Goal: Find specific page/section: Find specific page/section

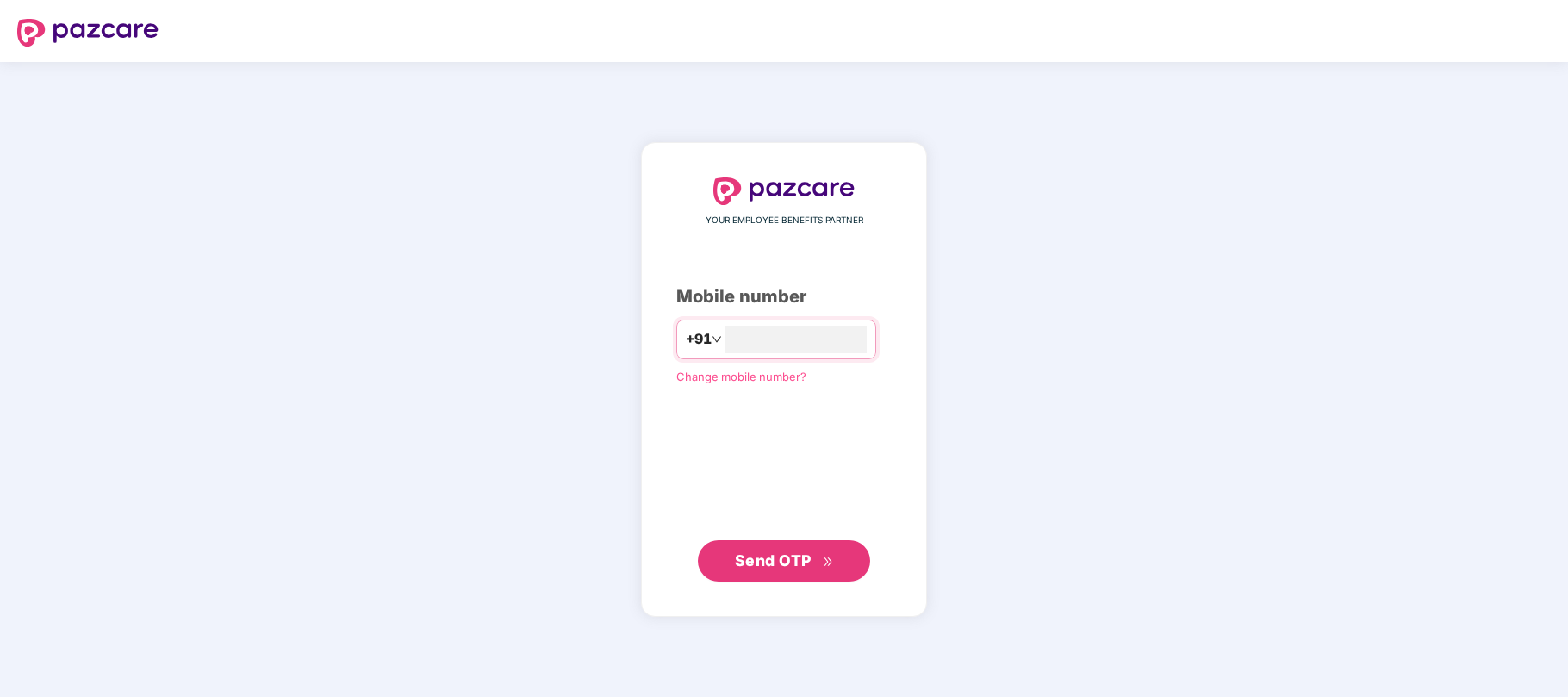
type input "**********"
click at [773, 555] on span "Send OTP" at bounding box center [773, 559] width 76 height 19
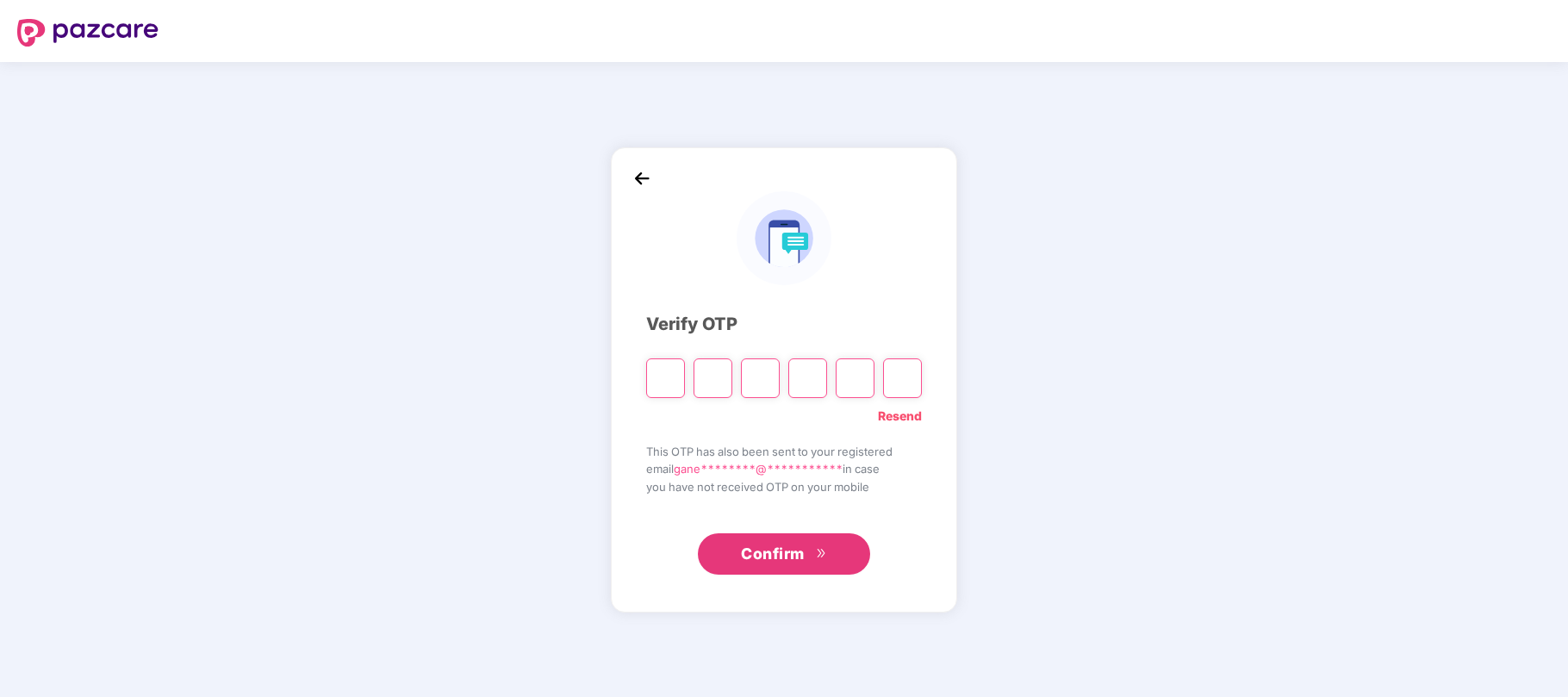
type input "*"
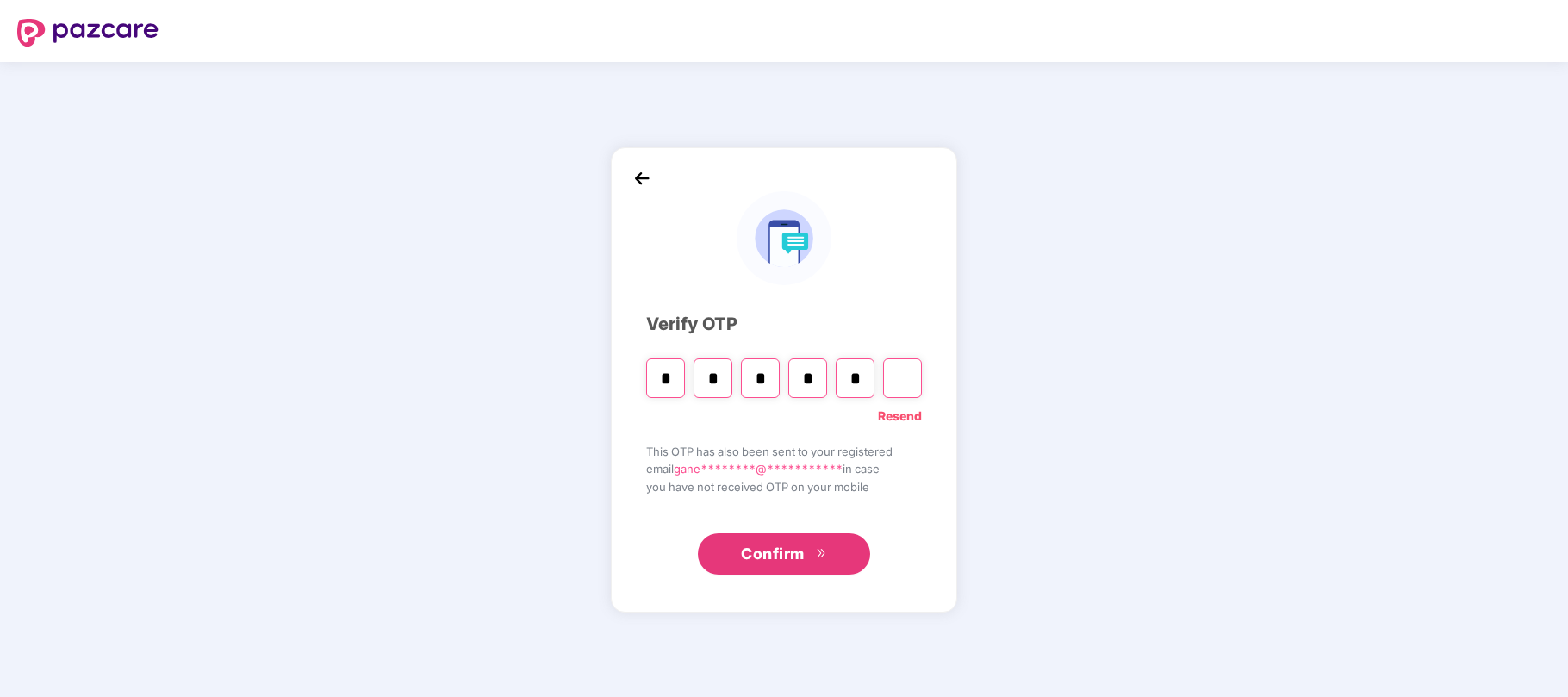
type input "*"
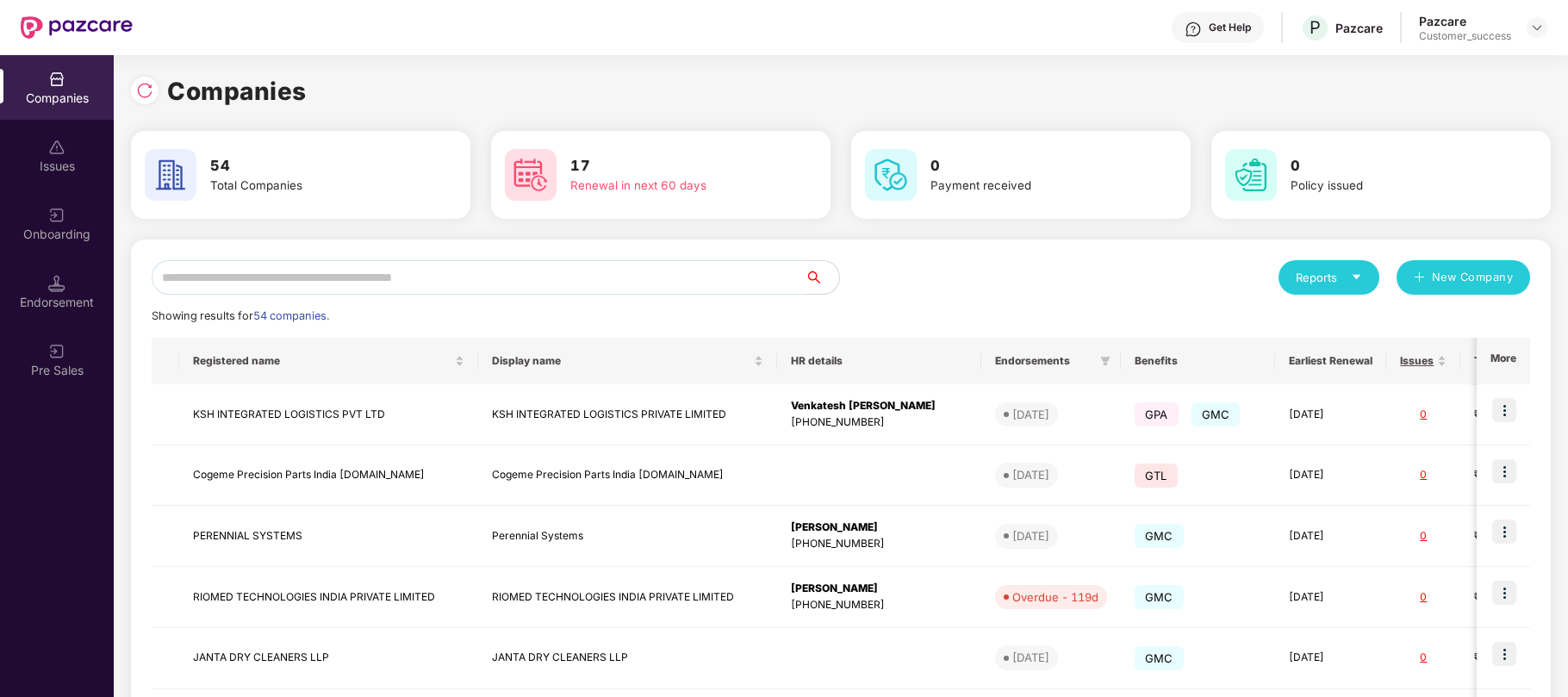
click at [414, 277] on input "text" at bounding box center [478, 277] width 653 height 34
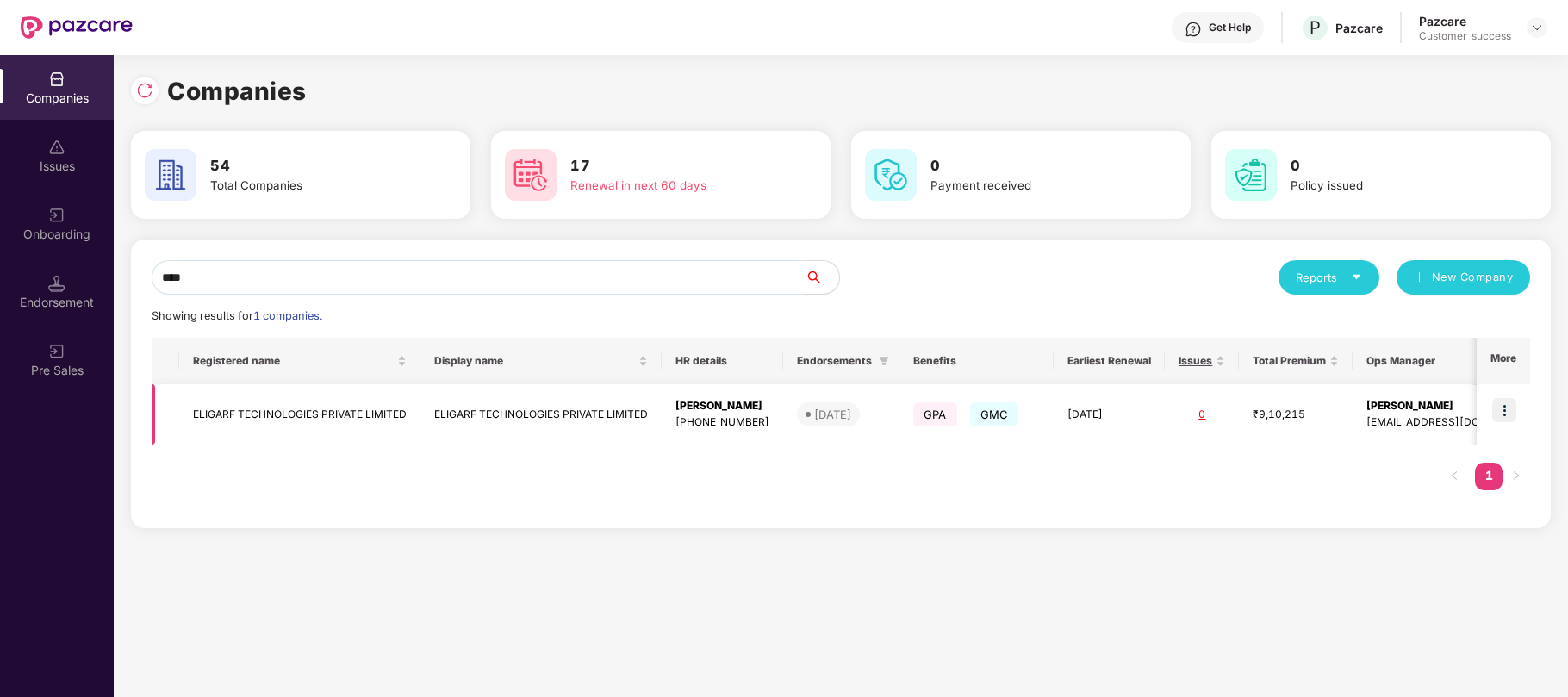
type input "****"
click at [1504, 412] on img at bounding box center [1503, 410] width 24 height 24
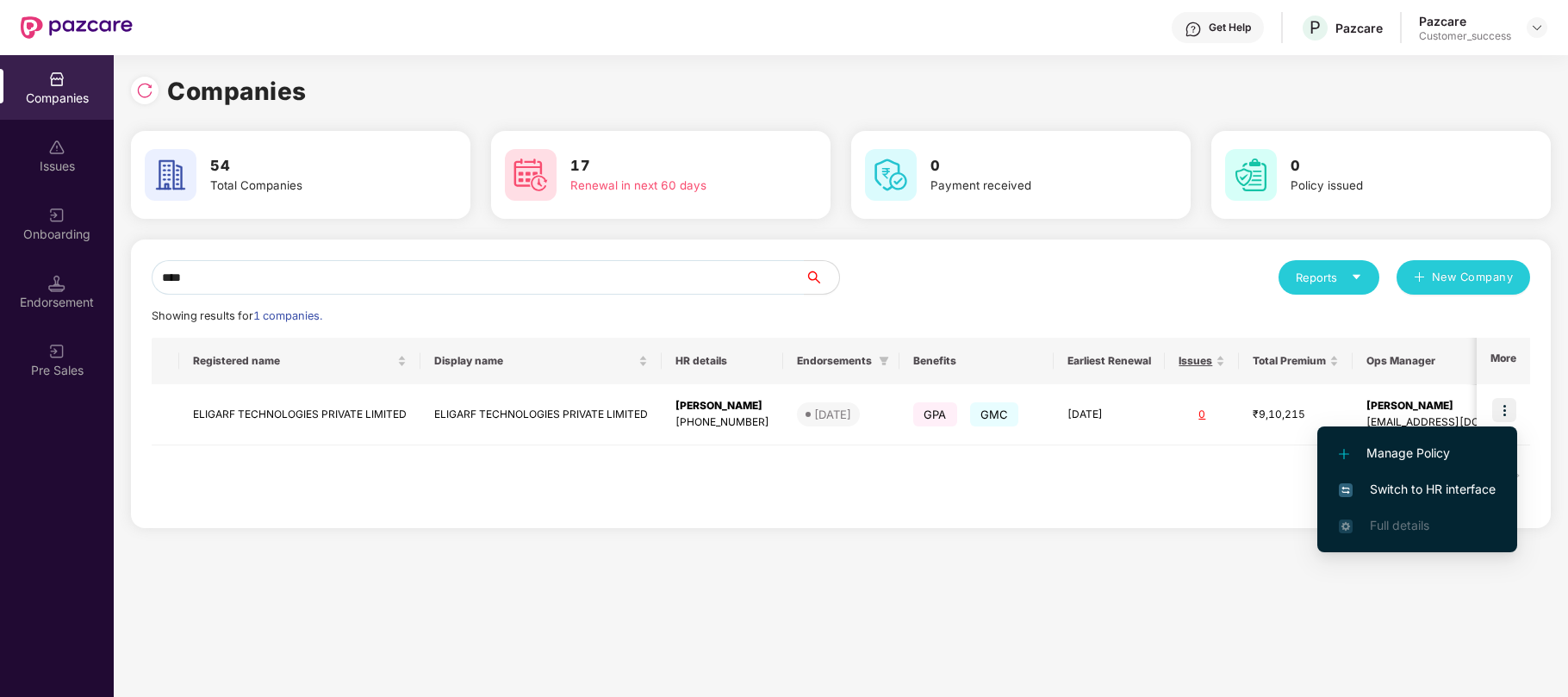
click at [1407, 498] on span "Switch to HR interface" at bounding box center [1416, 489] width 156 height 19
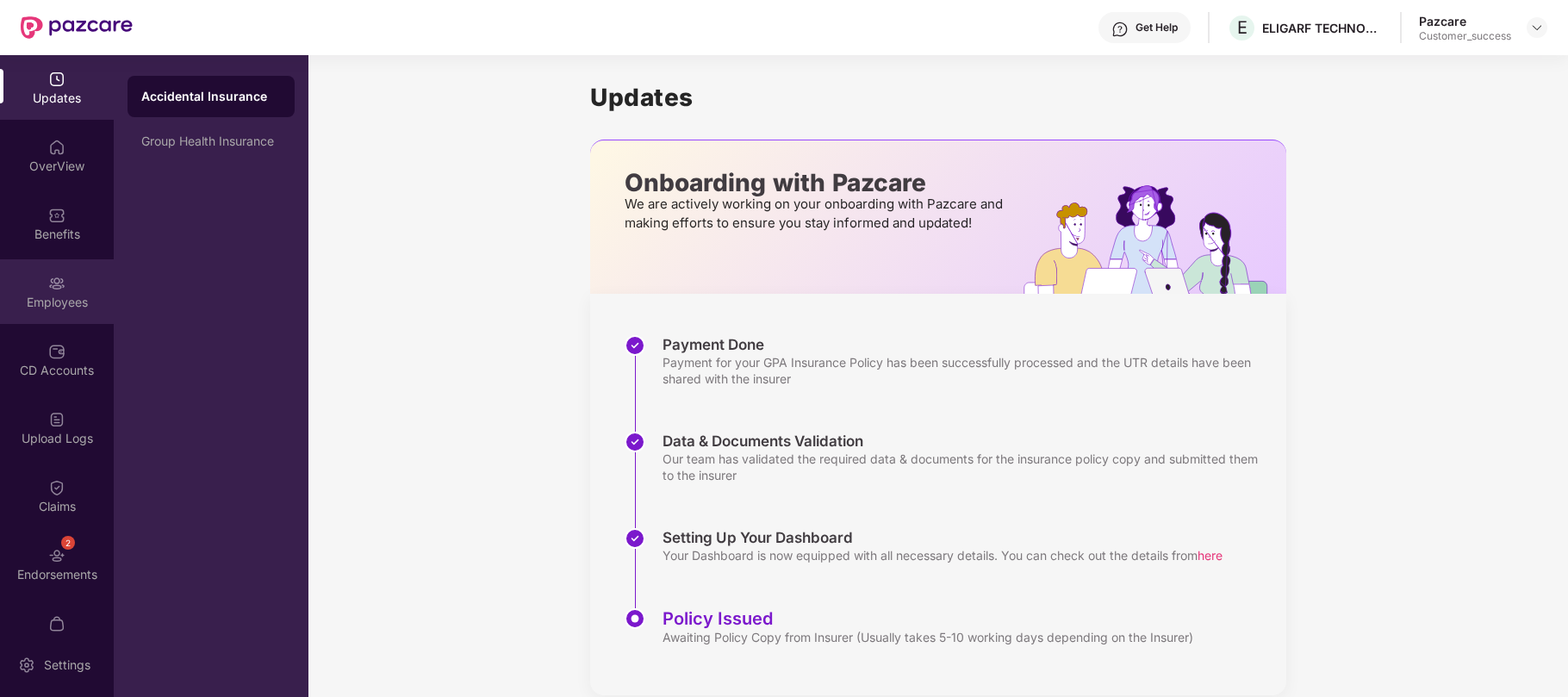
click at [43, 294] on div "Employees" at bounding box center [57, 303] width 113 height 18
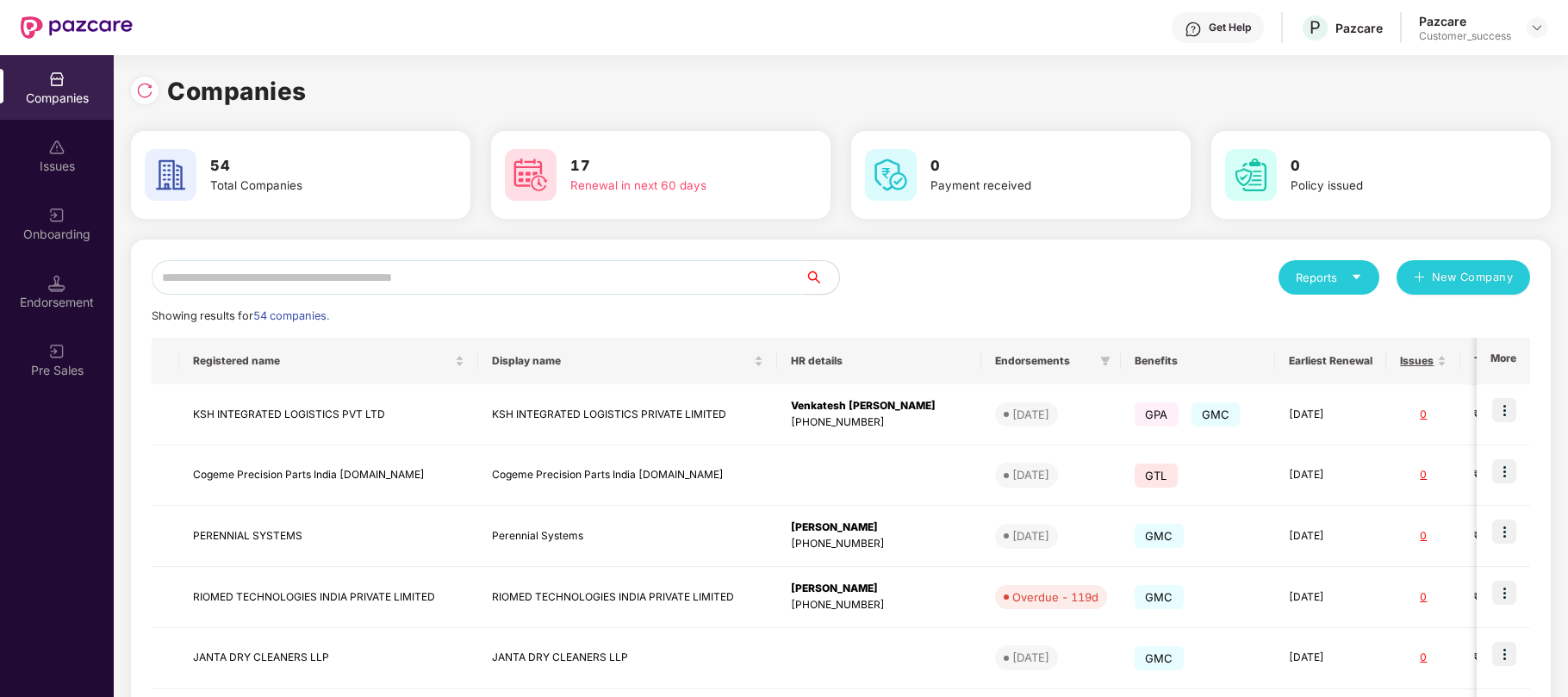
click at [446, 276] on input "text" at bounding box center [478, 277] width 653 height 34
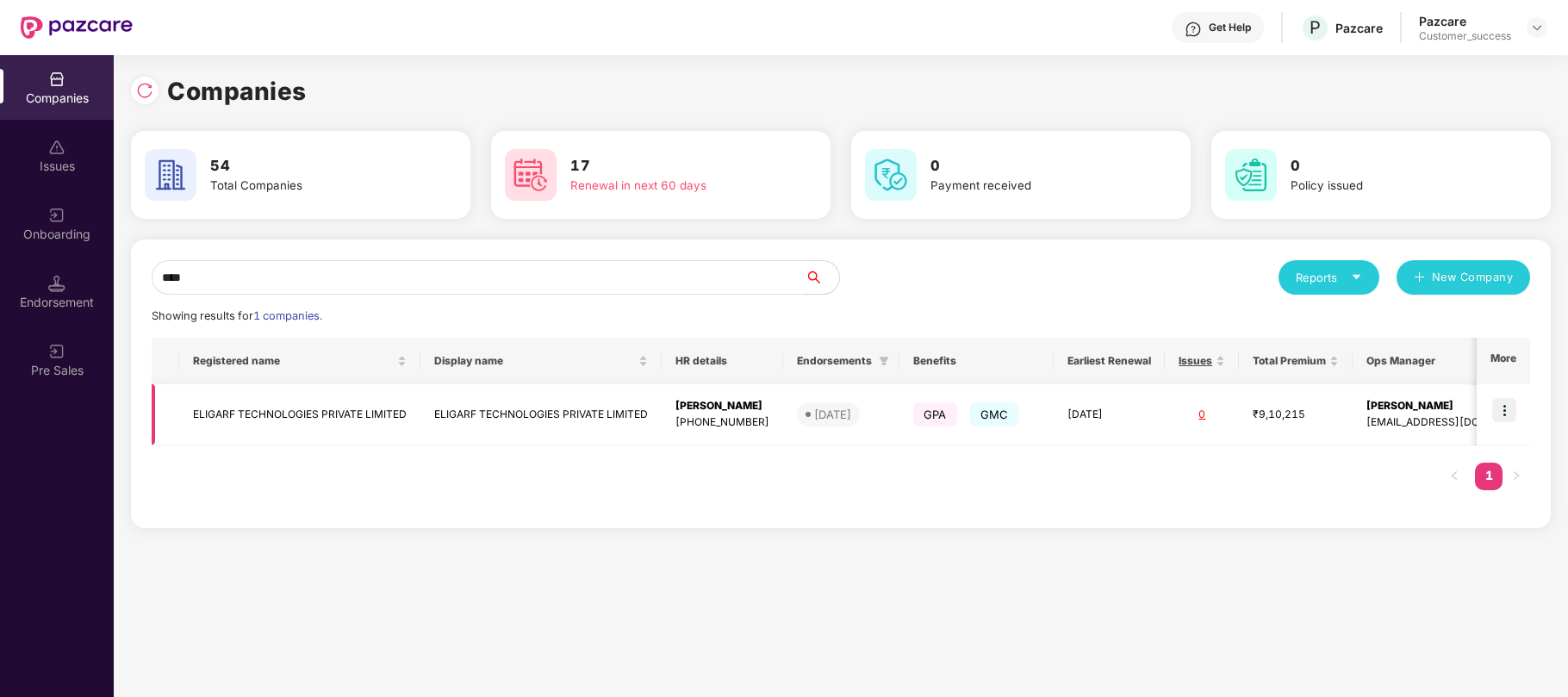
type input "****"
click at [725, 405] on div "[PERSON_NAME]" at bounding box center [722, 406] width 94 height 17
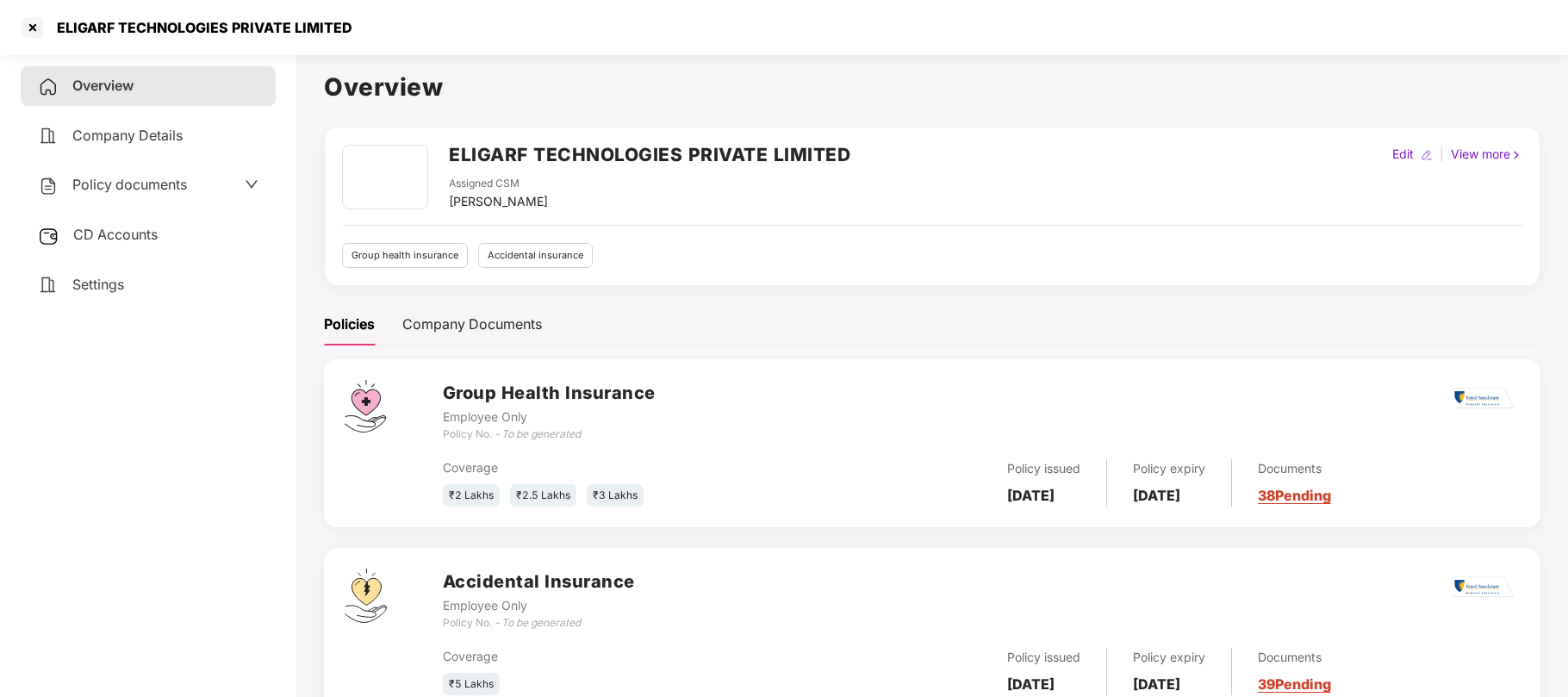
click at [106, 190] on span "Policy documents" at bounding box center [129, 185] width 114 height 18
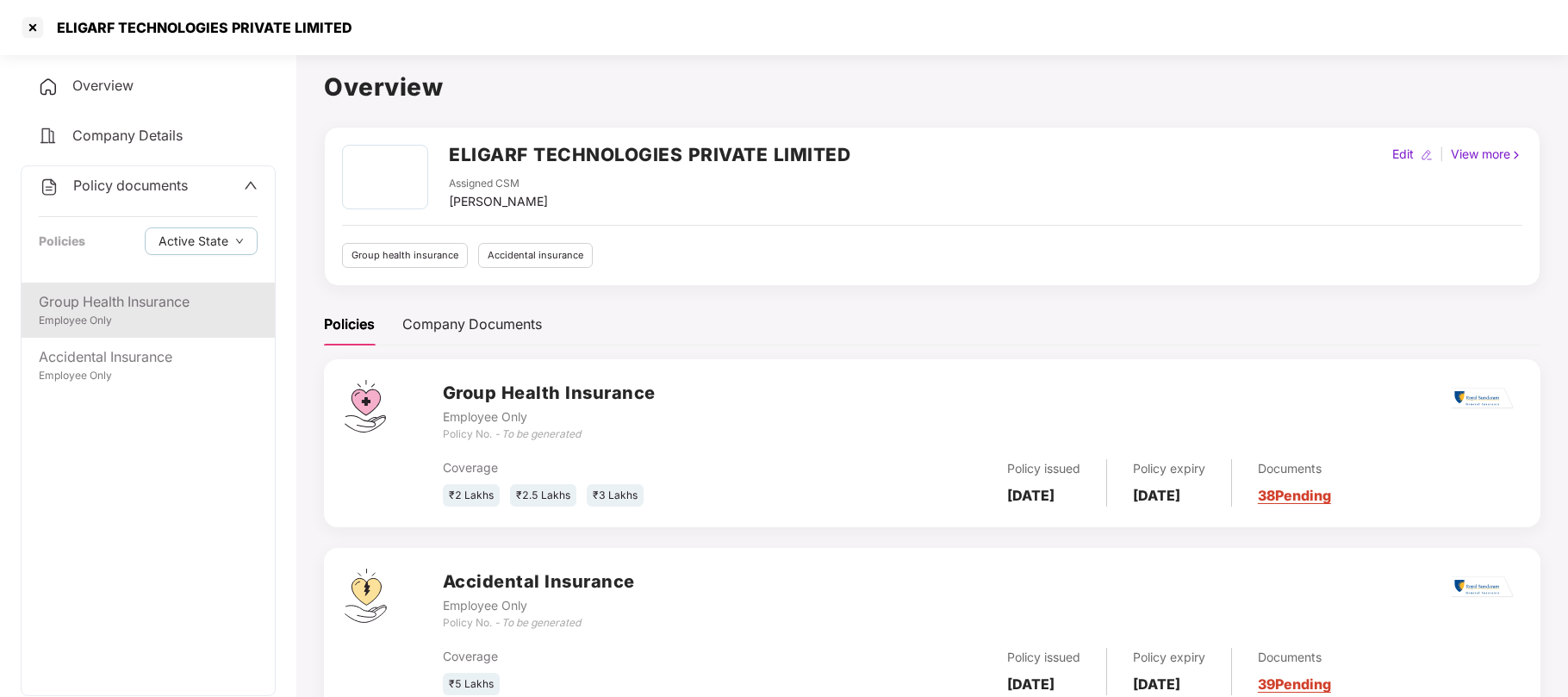
click at [139, 316] on div "Employee Only" at bounding box center [149, 321] width 219 height 17
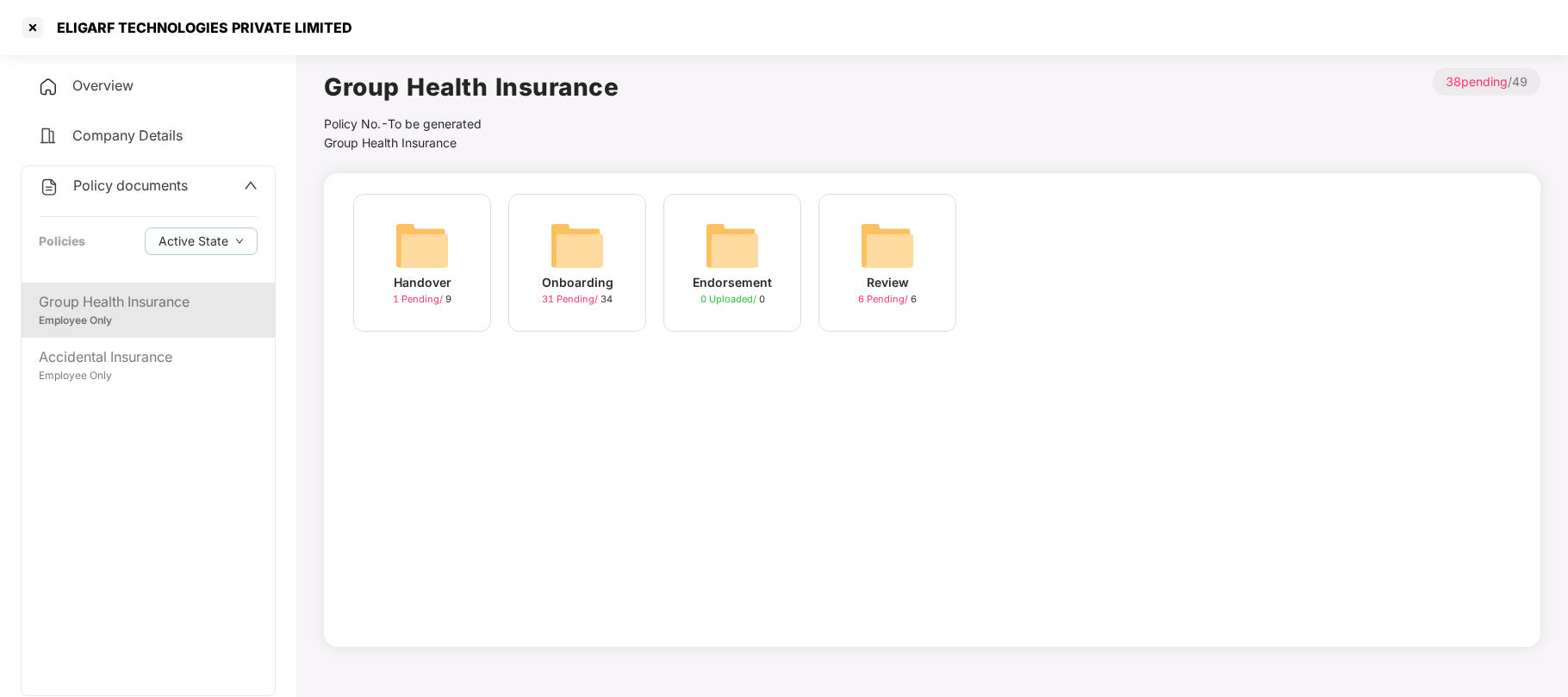
click at [588, 286] on div "Onboarding" at bounding box center [577, 282] width 71 height 19
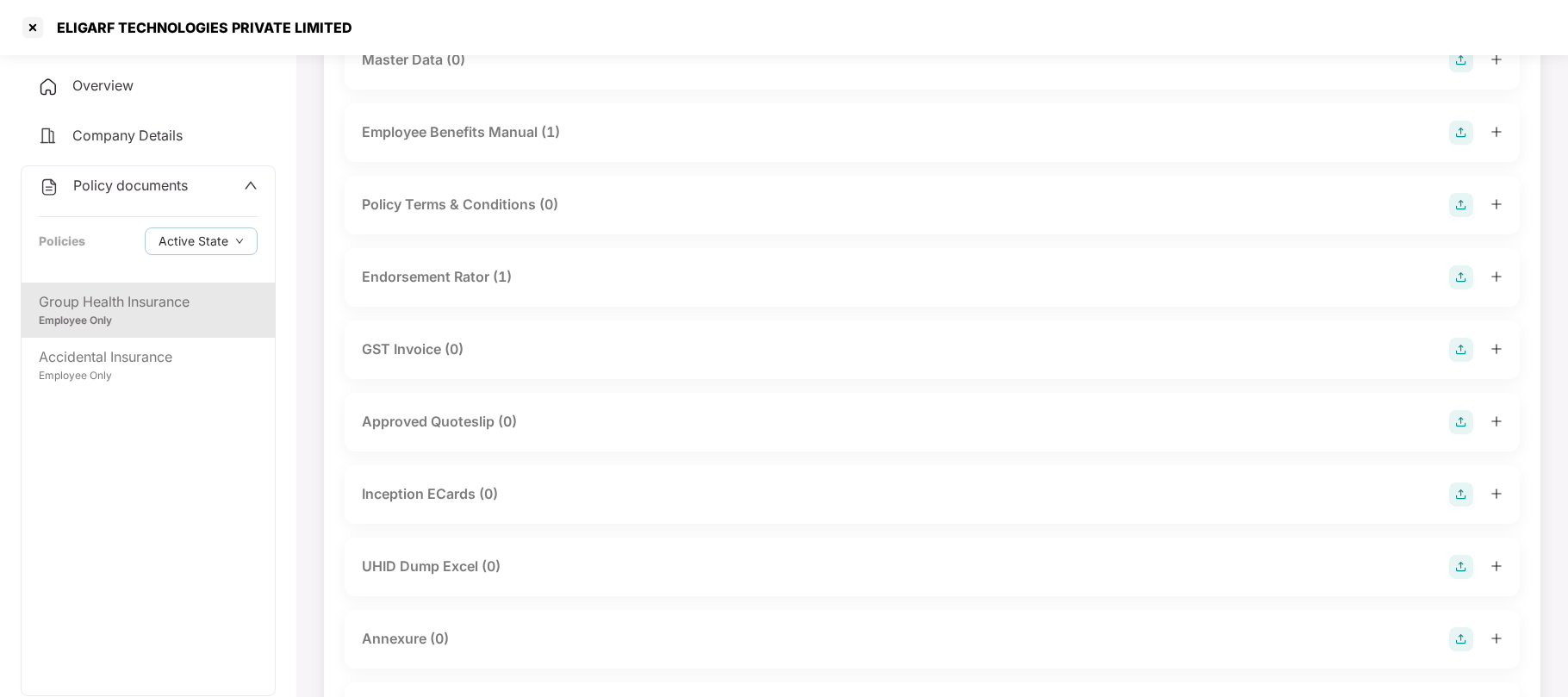
scroll to position [381, 0]
click at [432, 559] on div "UHID Dump Excel (0)" at bounding box center [431, 566] width 139 height 22
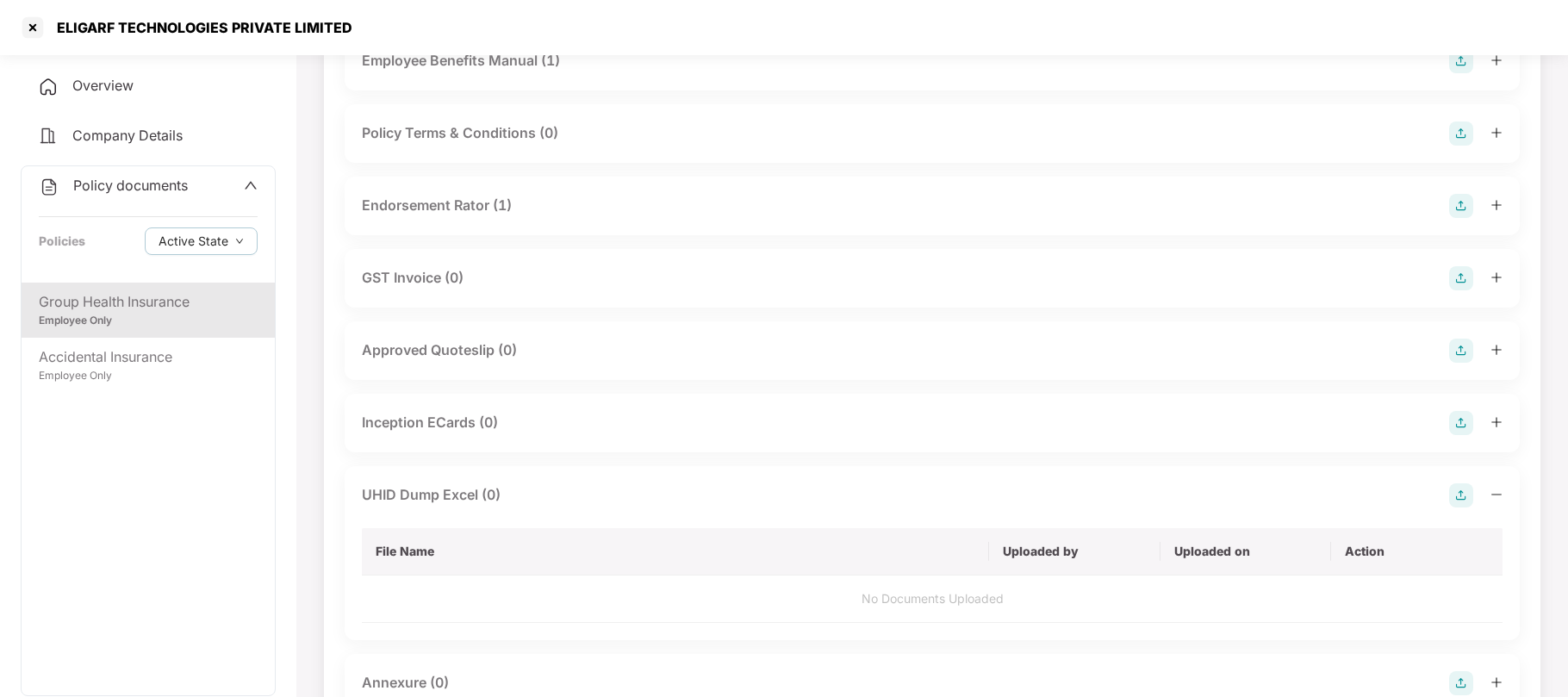
scroll to position [453, 0]
click at [1461, 495] on img at bounding box center [1460, 494] width 24 height 24
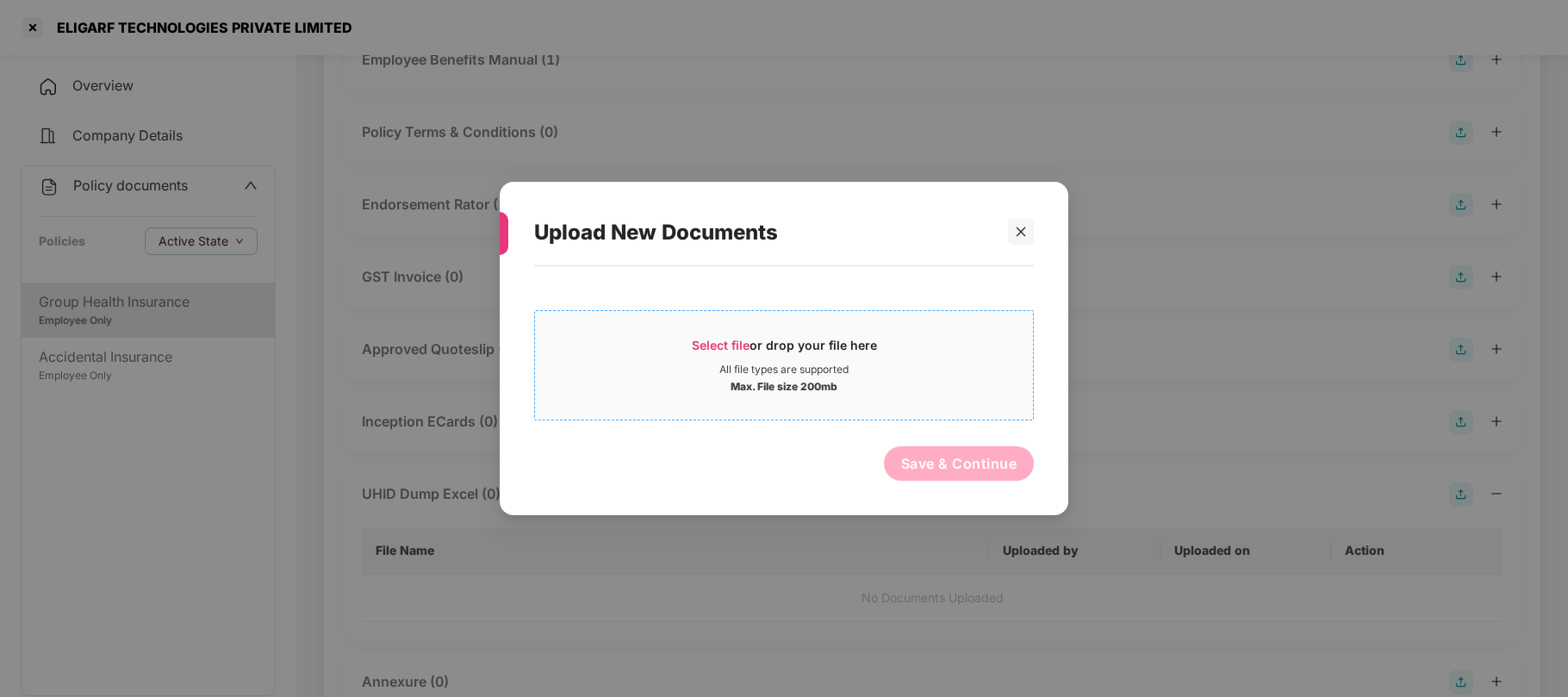
click at [735, 341] on span "Select file" at bounding box center [720, 344] width 58 height 15
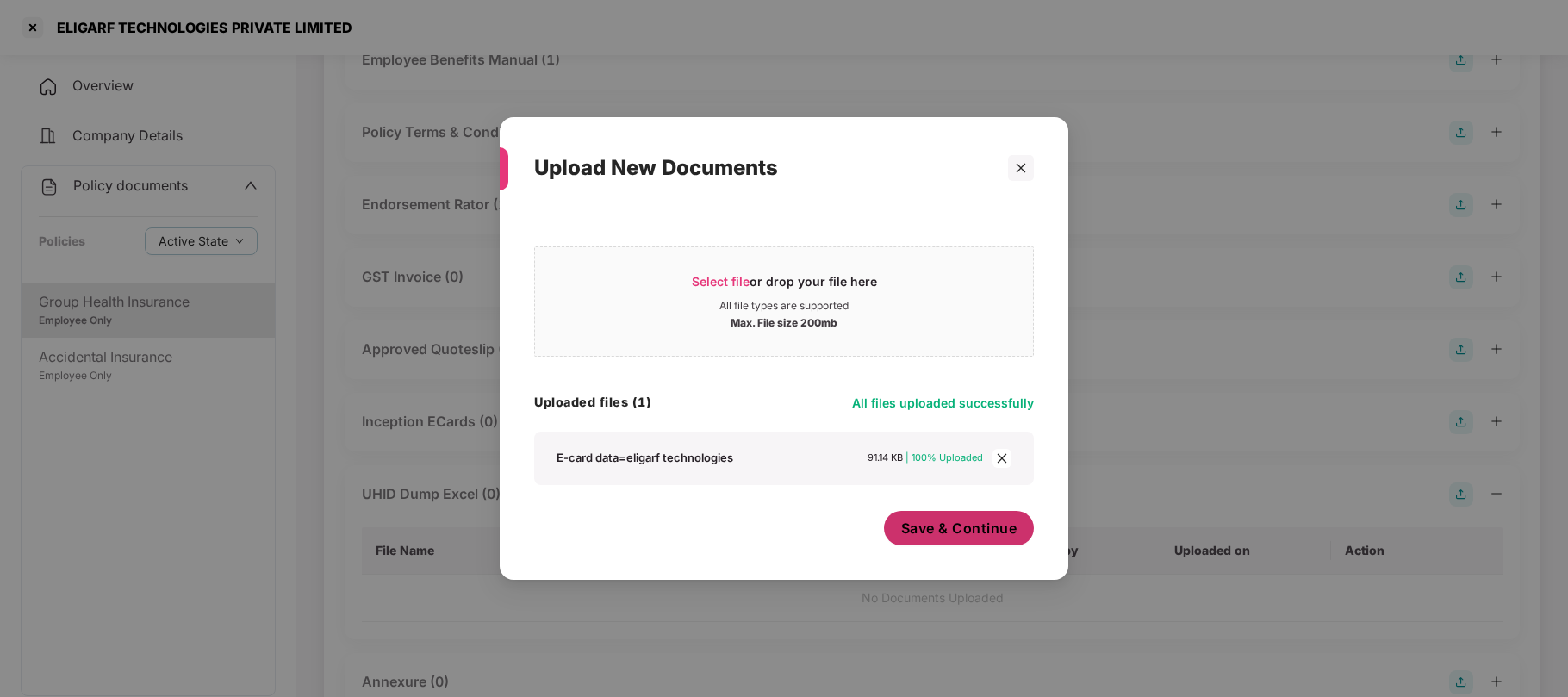
click at [997, 543] on button "Save & Continue" at bounding box center [959, 528] width 151 height 34
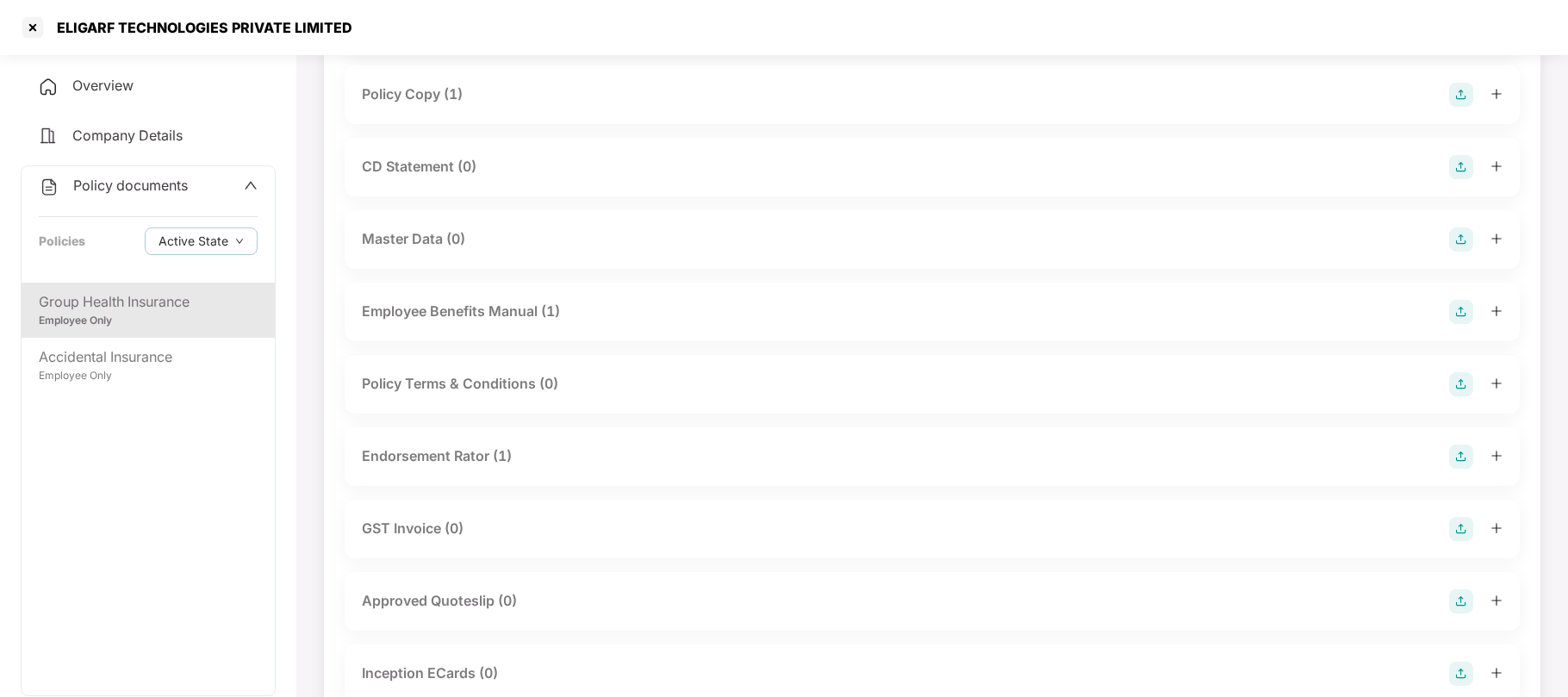
scroll to position [0, 0]
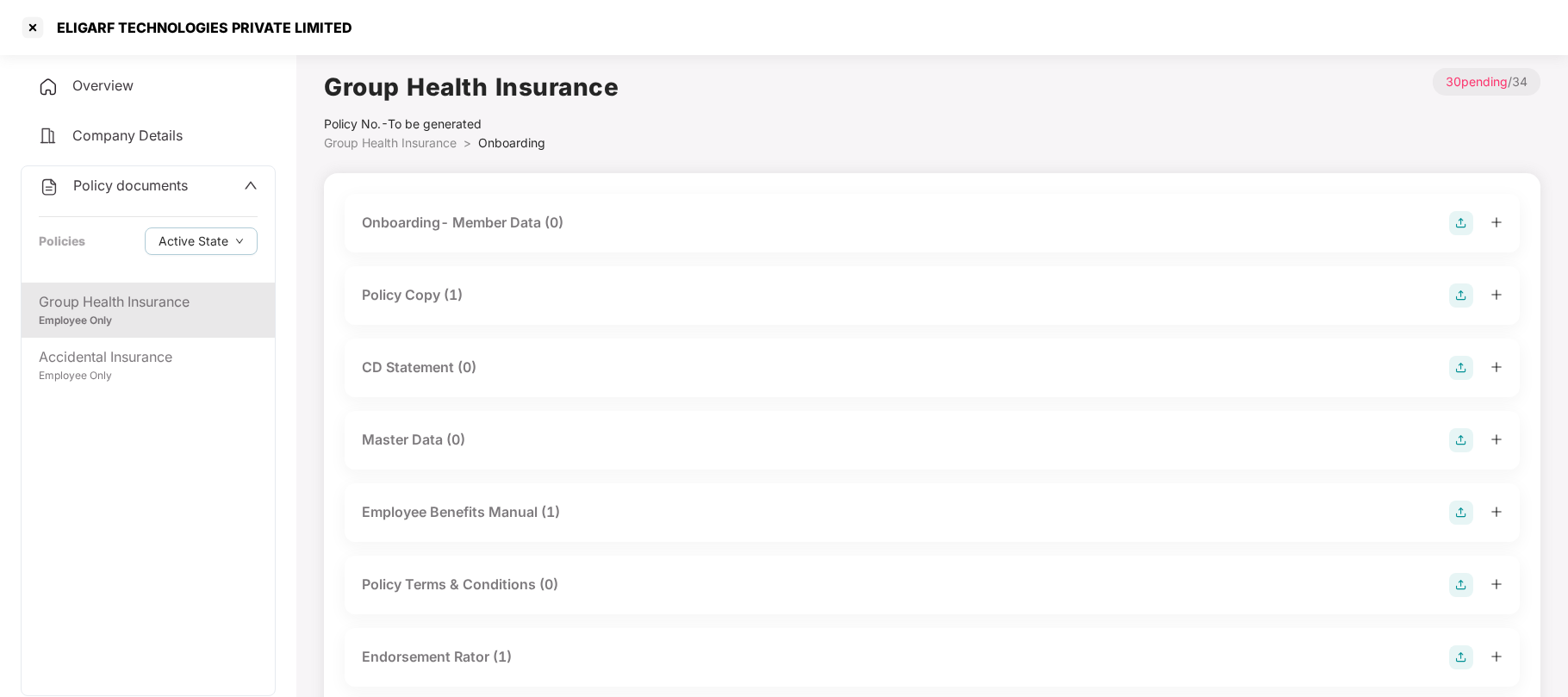
click at [349, 25] on div "ELIGARF TECHNOLOGIES PRIVATE LIMITED" at bounding box center [784, 27] width 1568 height 55
drag, startPoint x: 349, startPoint y: 25, endPoint x: 76, endPoint y: 28, distance: 273.0
click at [76, 28] on div "ELIGARF TECHNOLOGIES PRIVATE LIMITED" at bounding box center [784, 27] width 1568 height 55
copy div "ELIGARF TECHNOLOGIES PRIVATE LIMITED"
click at [39, 29] on div at bounding box center [32, 27] width 27 height 27
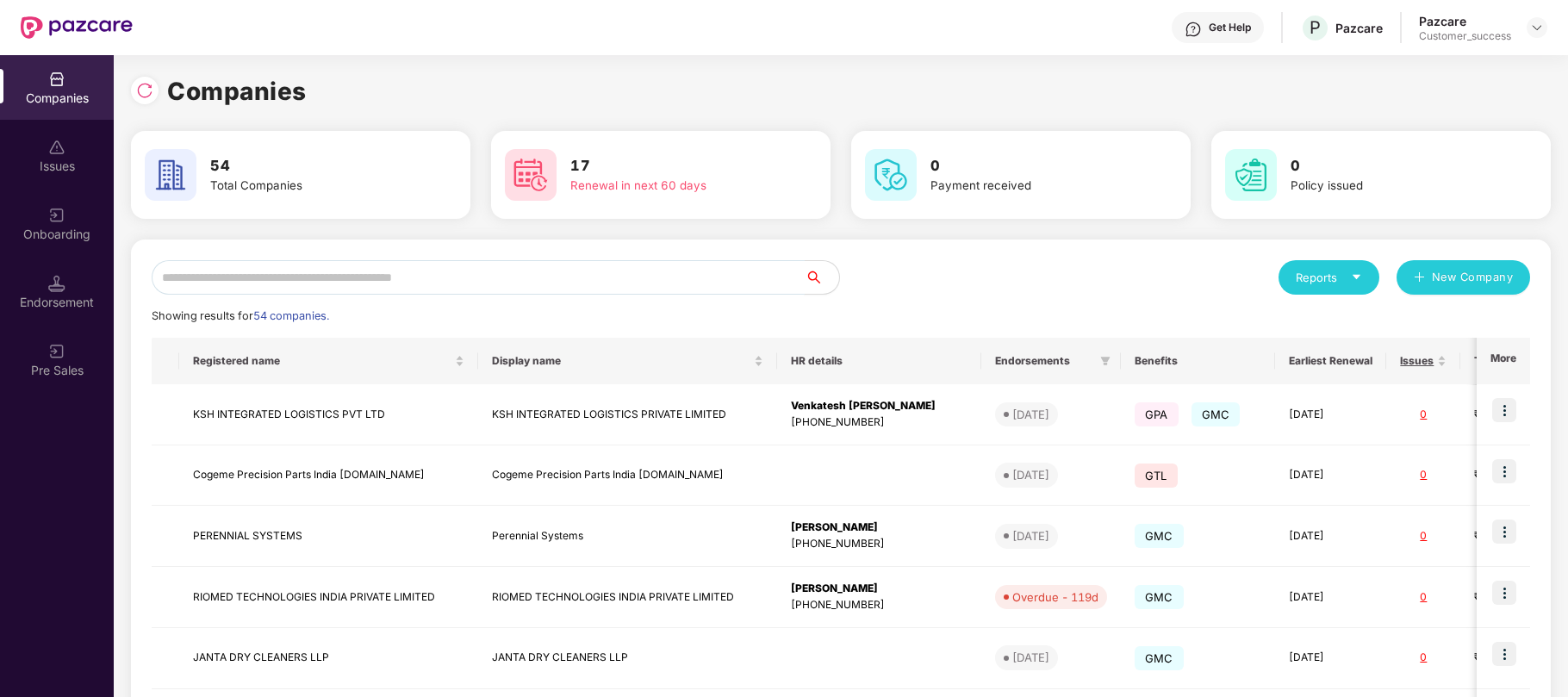
click at [284, 287] on input "text" at bounding box center [478, 277] width 653 height 34
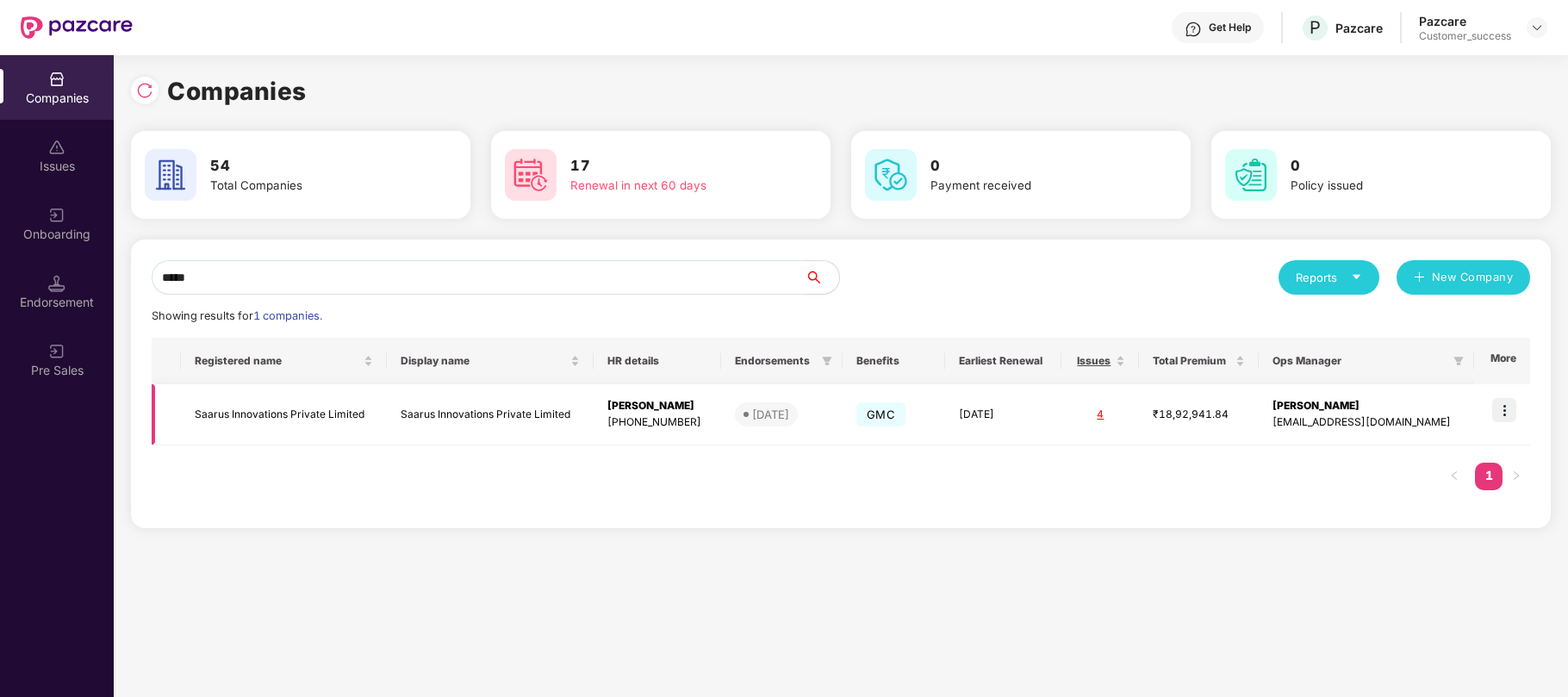
type input "*****"
click at [1510, 410] on img at bounding box center [1503, 410] width 24 height 24
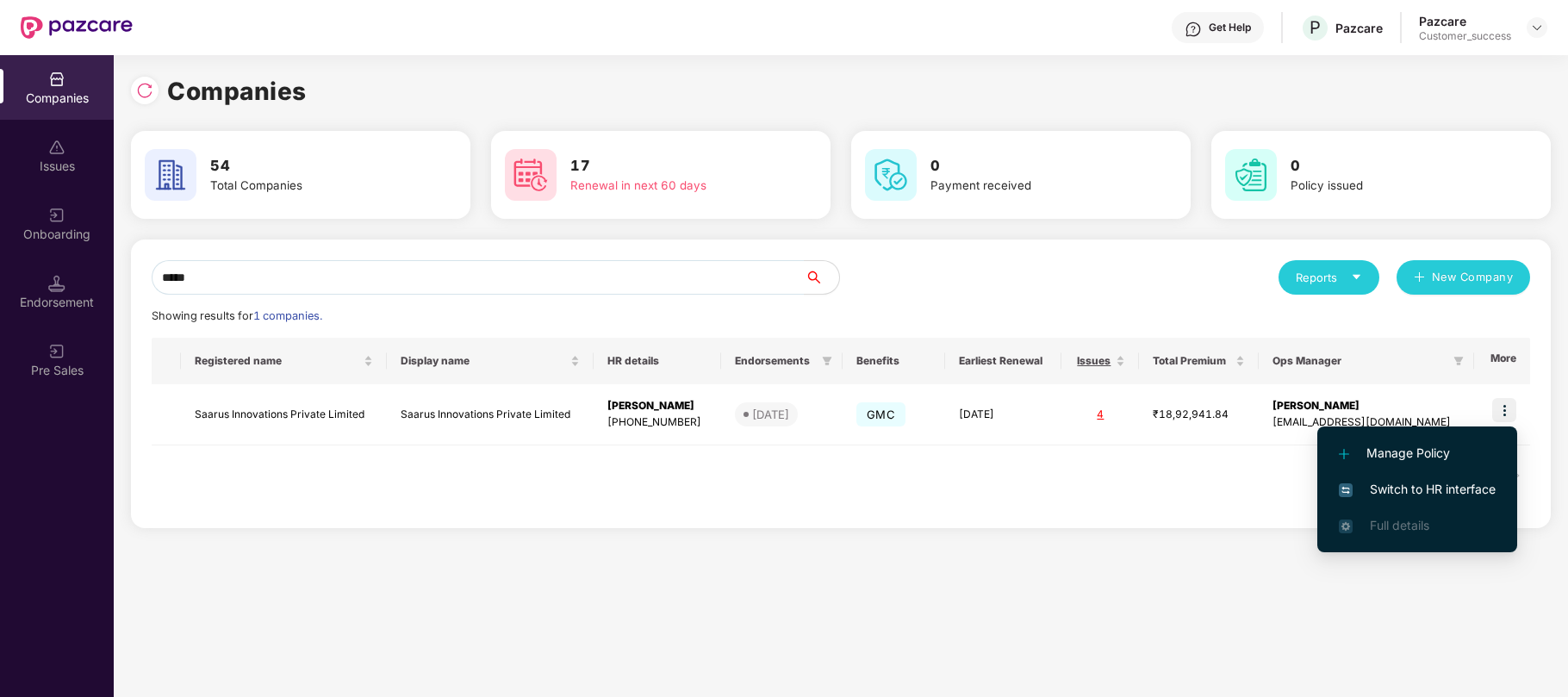
click at [1410, 488] on span "Switch to HR interface" at bounding box center [1416, 489] width 156 height 19
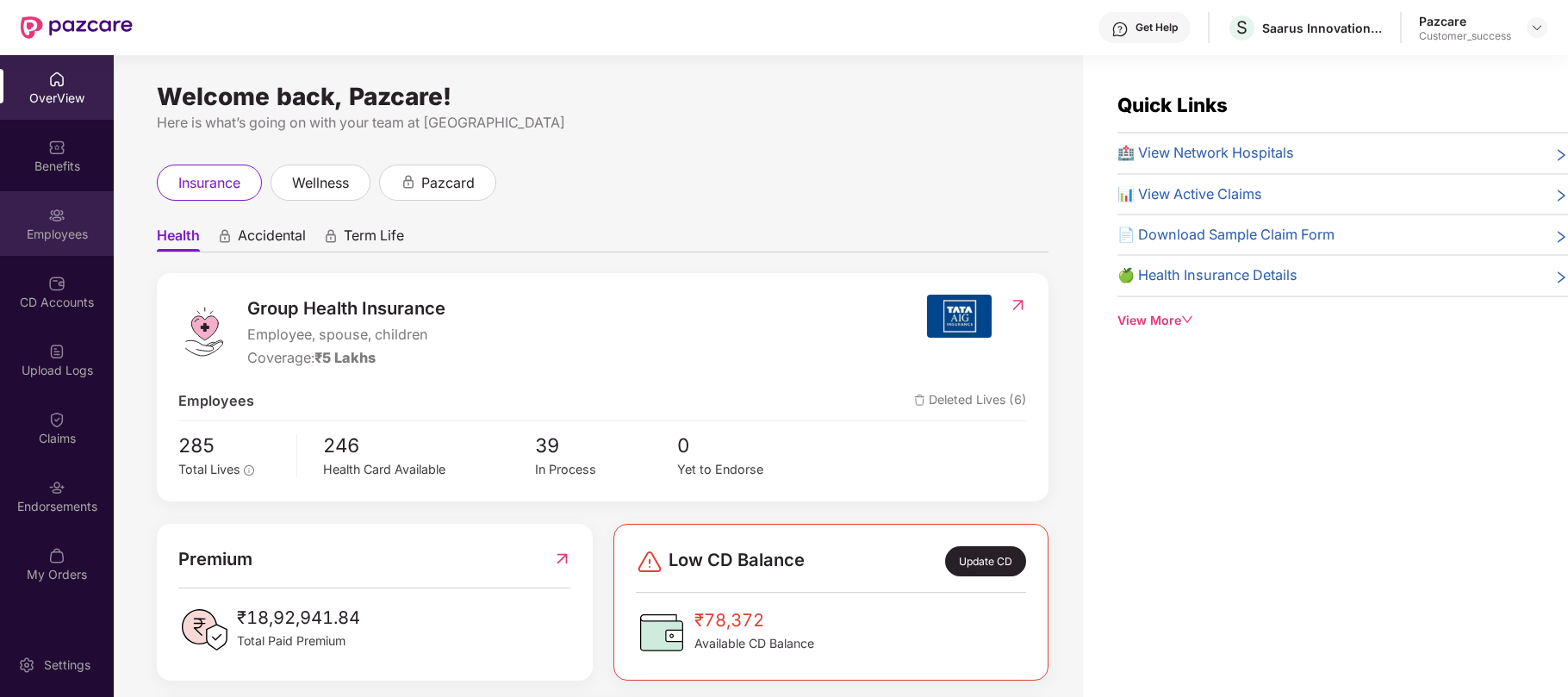
click at [47, 221] on div "Employees" at bounding box center [57, 224] width 113 height 65
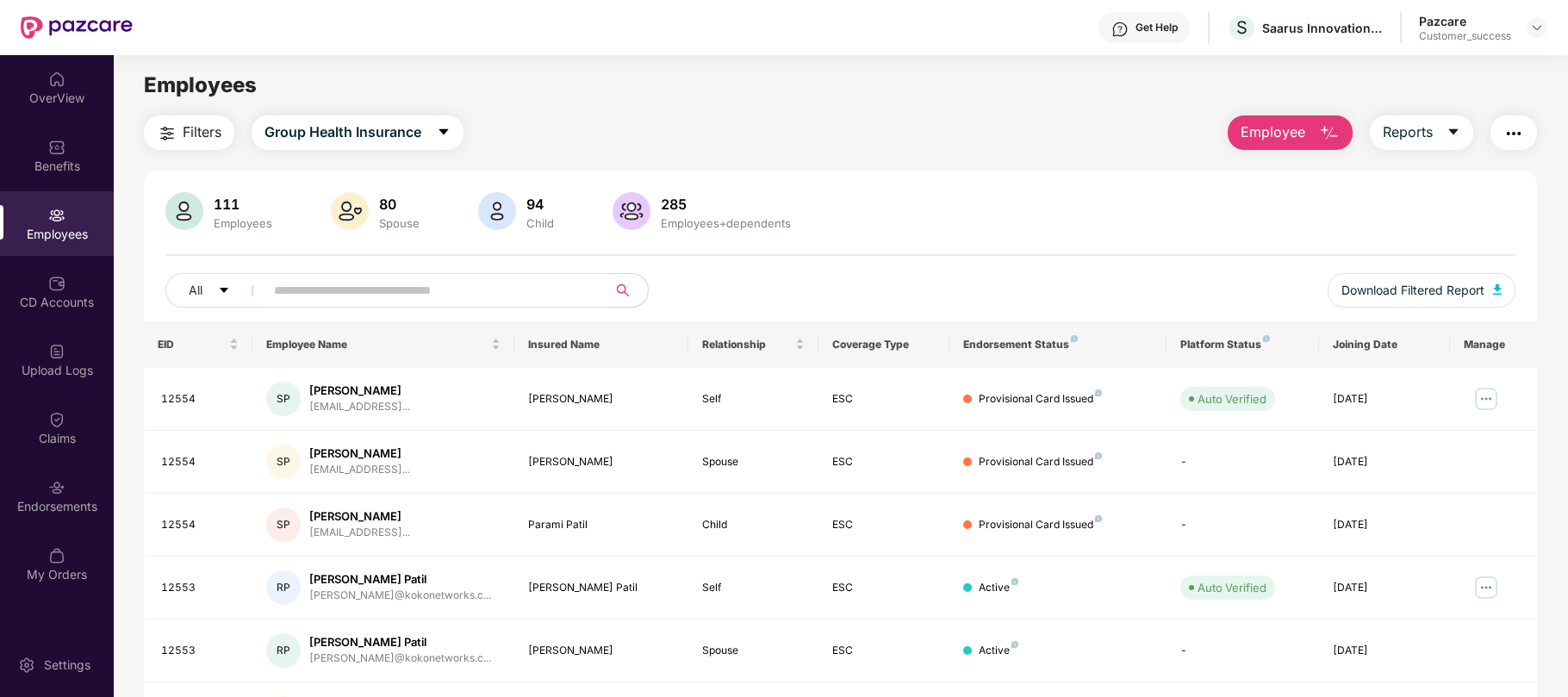
click at [393, 286] on input "text" at bounding box center [428, 290] width 309 height 25
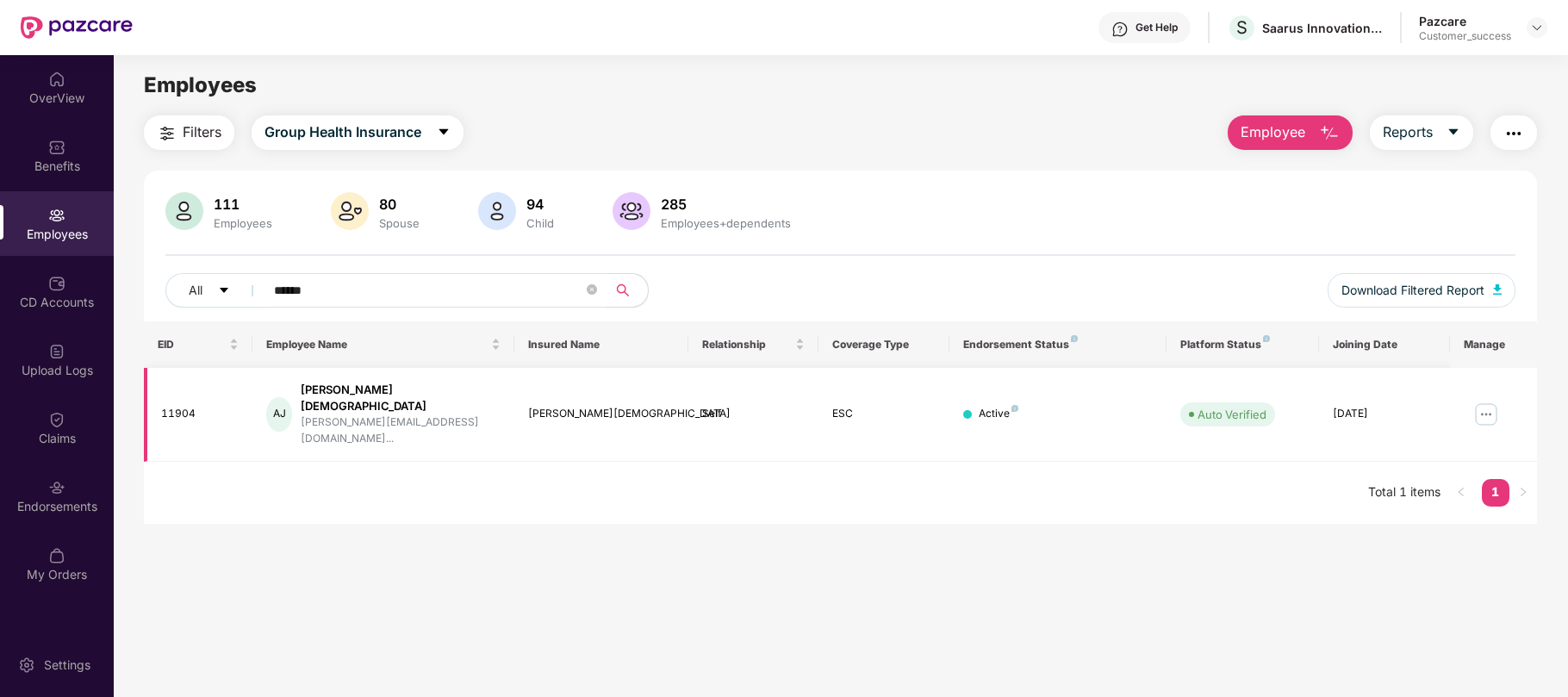
type input "******"
click at [1482, 401] on img at bounding box center [1486, 414] width 27 height 27
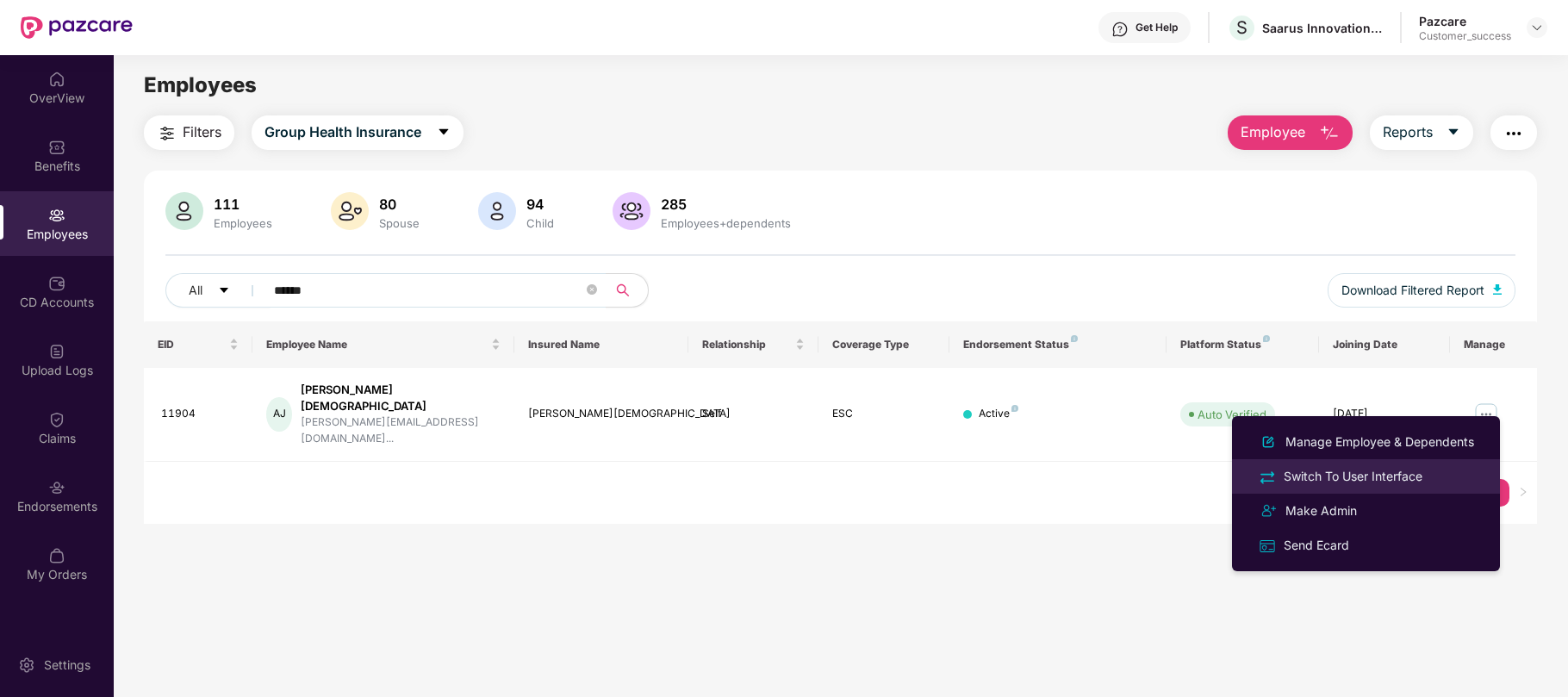
click at [1344, 472] on div "Switch To User Interface" at bounding box center [1353, 476] width 146 height 19
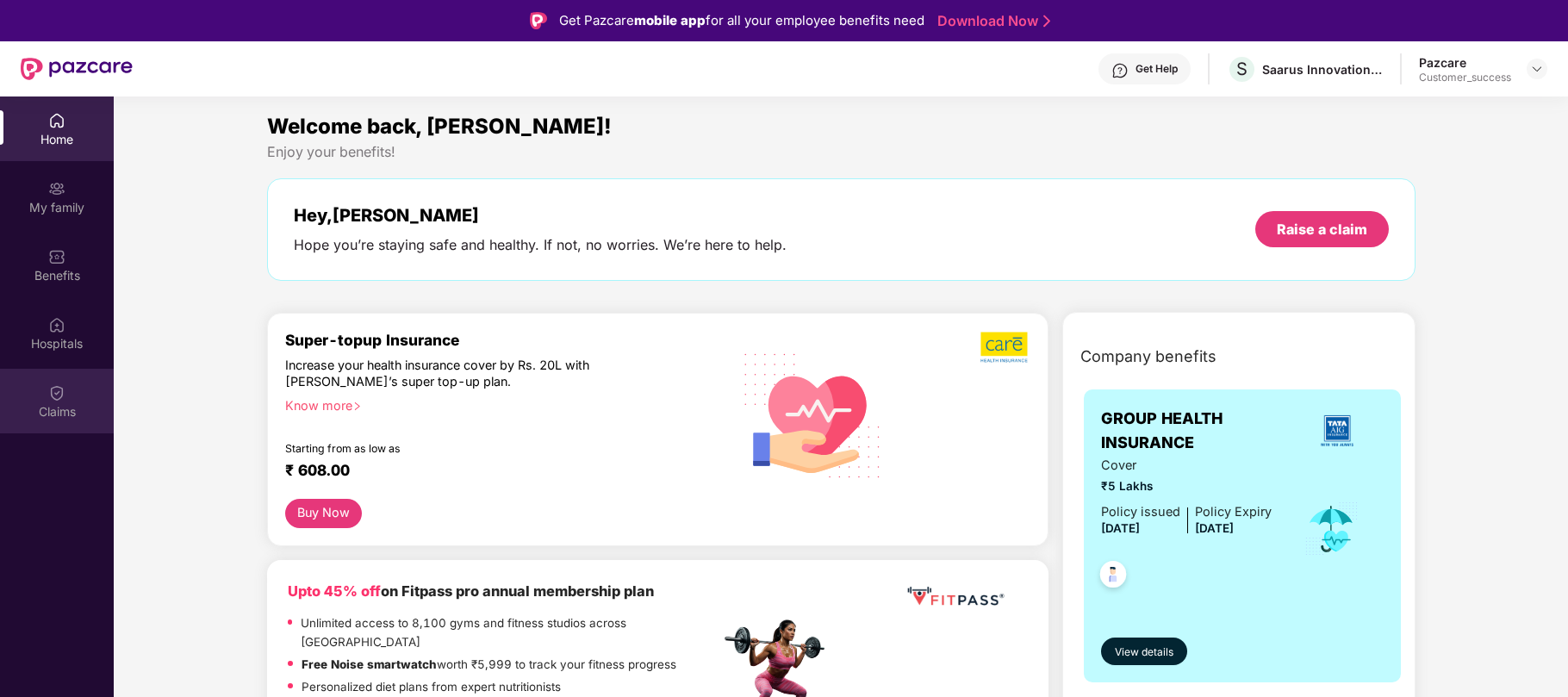
click at [57, 369] on div "Claims" at bounding box center [57, 401] width 113 height 65
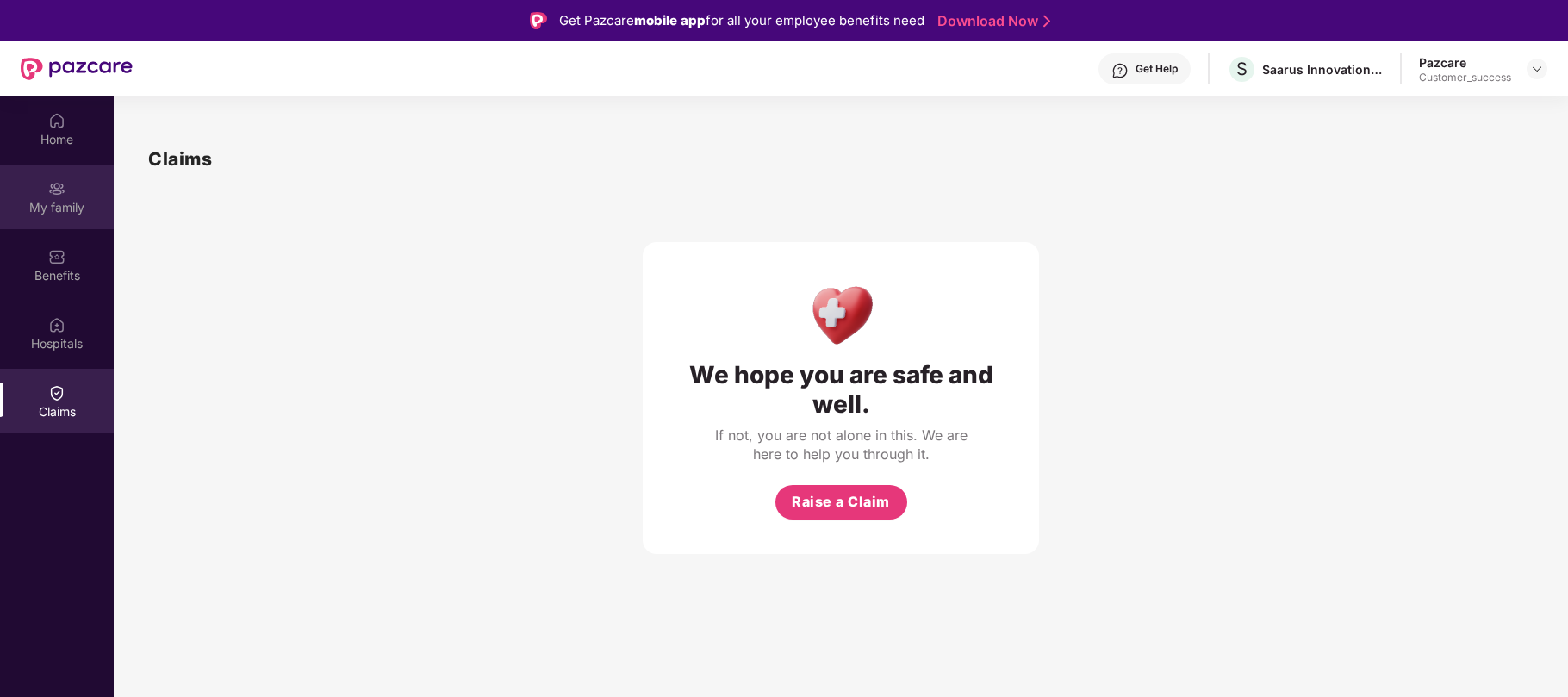
click at [49, 199] on div "My family" at bounding box center [57, 208] width 113 height 18
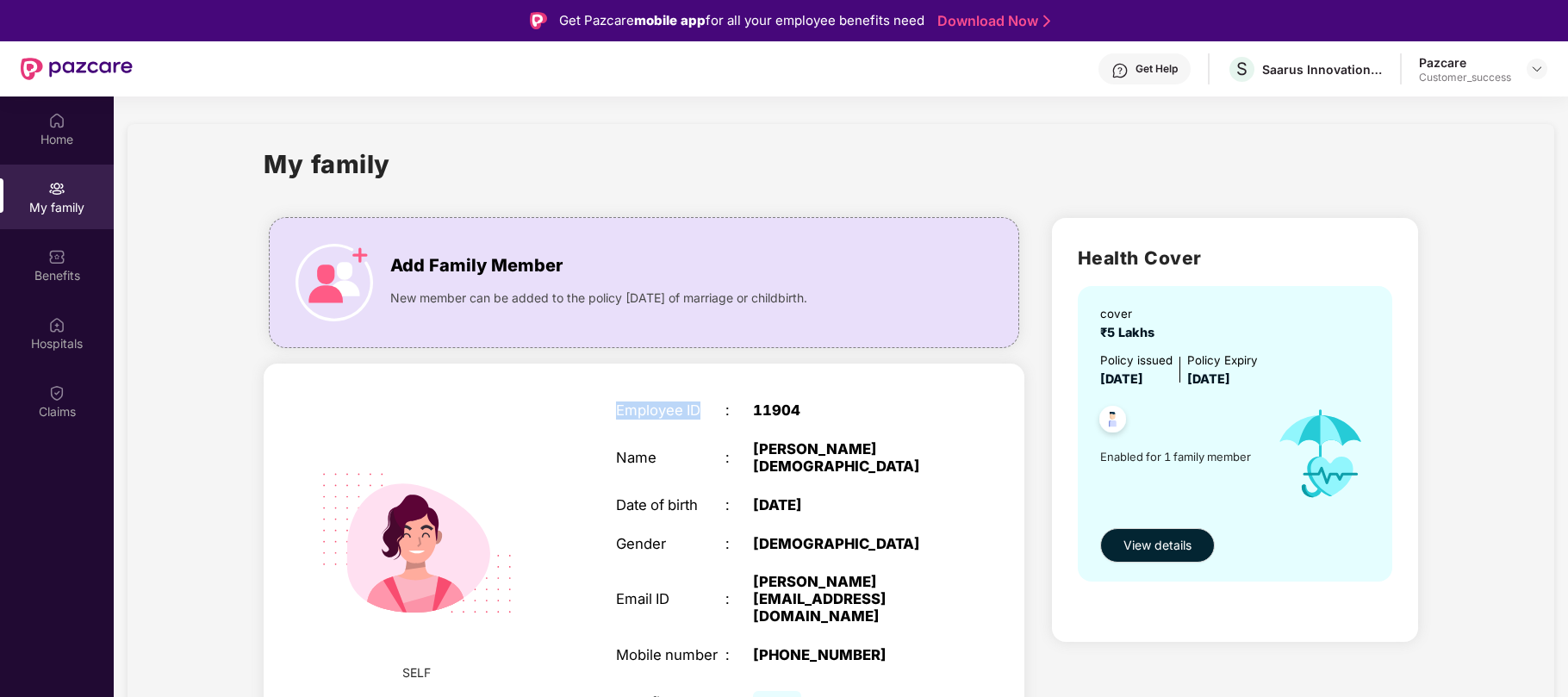
drag, startPoint x: 703, startPoint y: 410, endPoint x: 613, endPoint y: 414, distance: 90.1
click at [613, 414] on div "Employee ID : 11904 Name : [PERSON_NAME] Date of birth : [DEMOGRAPHIC_DATA] Gen…" at bounding box center [779, 561] width 363 height 360
drag, startPoint x: 393, startPoint y: 170, endPoint x: 260, endPoint y: 177, distance: 133.2
click at [260, 177] on div "My family Add Family Member New member can be added to the policy [DATE] of mar…" at bounding box center [840, 462] width 1426 height 677
drag, startPoint x: 611, startPoint y: 414, endPoint x: 703, endPoint y: 414, distance: 92.0
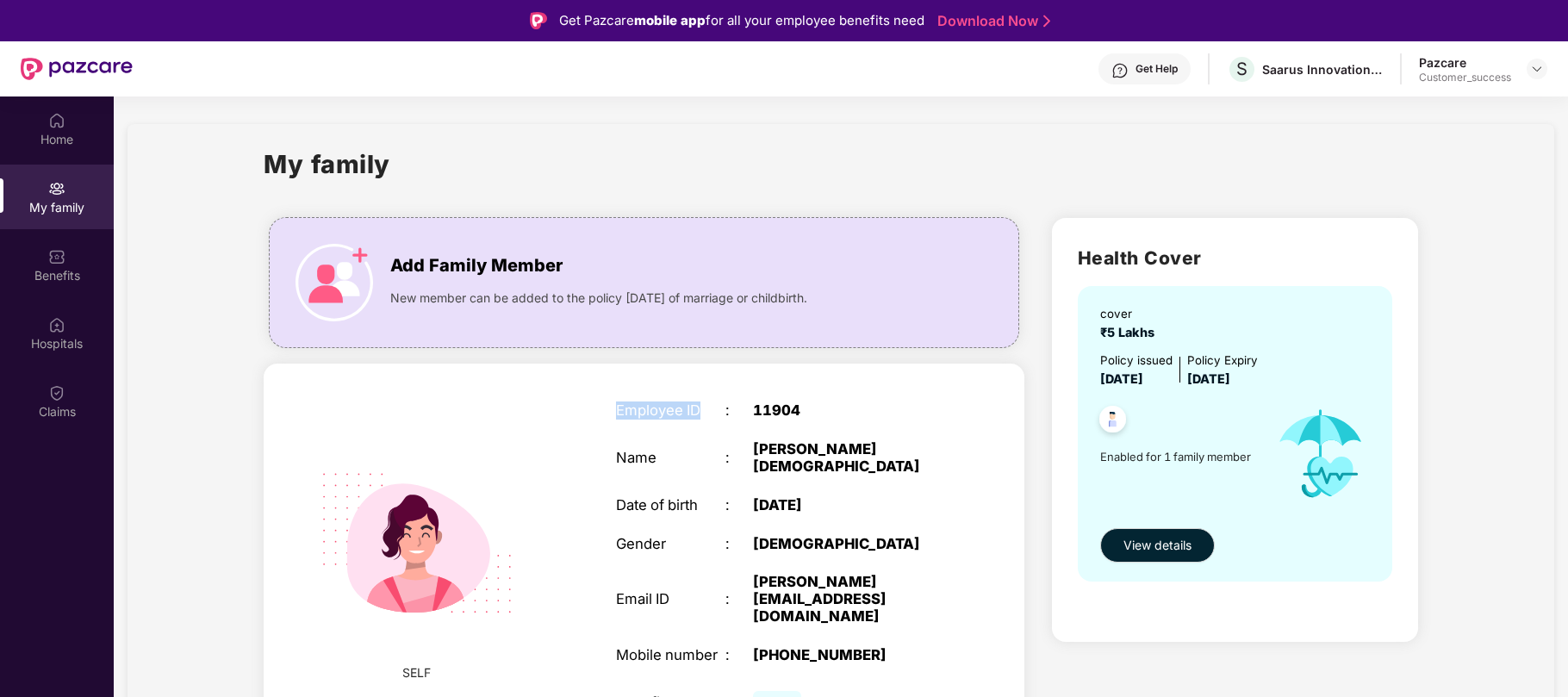
click at [703, 414] on div "Employee ID : 11904 Name : [PERSON_NAME] Date of birth : [DEMOGRAPHIC_DATA] Gen…" at bounding box center [779, 561] width 363 height 360
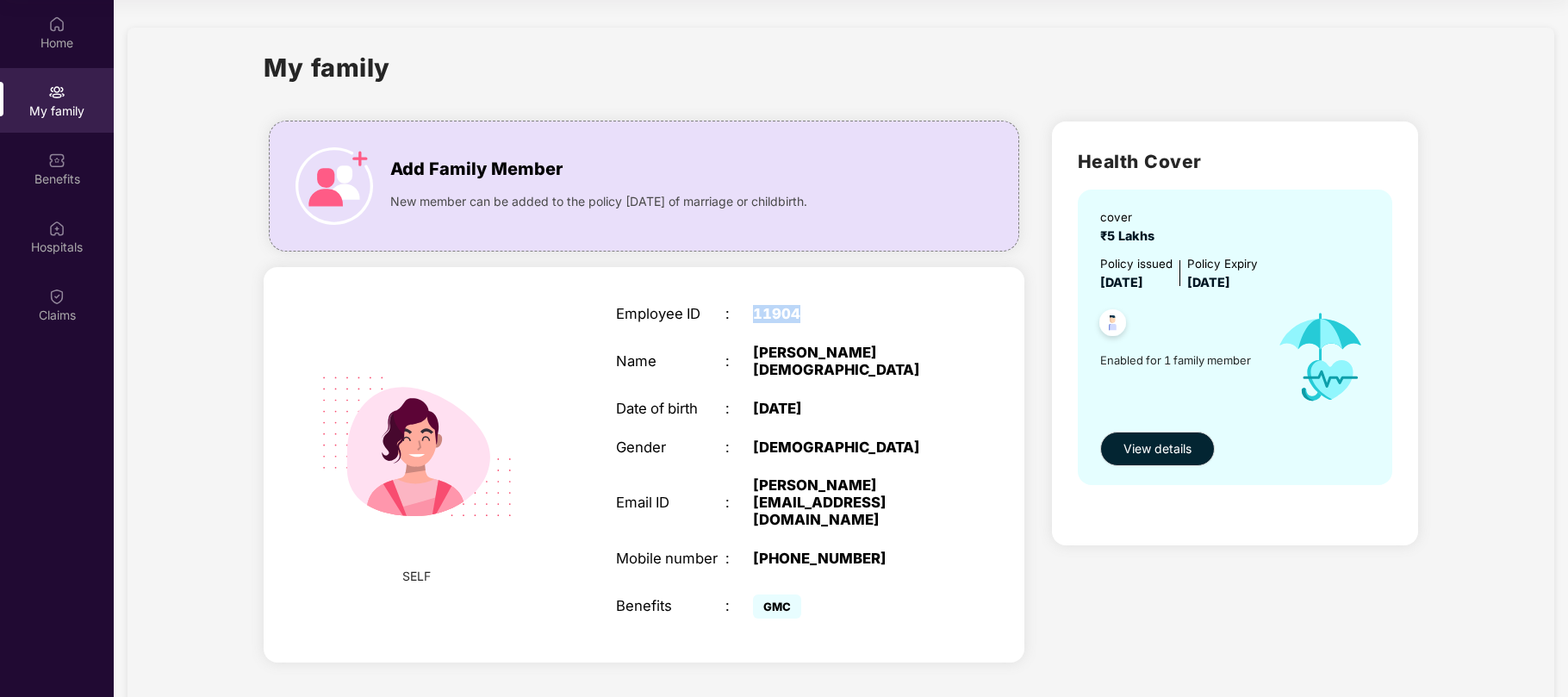
drag, startPoint x: 798, startPoint y: 311, endPoint x: 728, endPoint y: 319, distance: 70.5
click at [728, 319] on div "Employee ID : 11904" at bounding box center [780, 315] width 328 height 18
click at [728, 319] on div ":" at bounding box center [739, 315] width 27 height 18
drag, startPoint x: 749, startPoint y: 311, endPoint x: 816, endPoint y: 317, distance: 67.3
click at [816, 317] on div "Employee ID : 11904" at bounding box center [780, 315] width 328 height 18
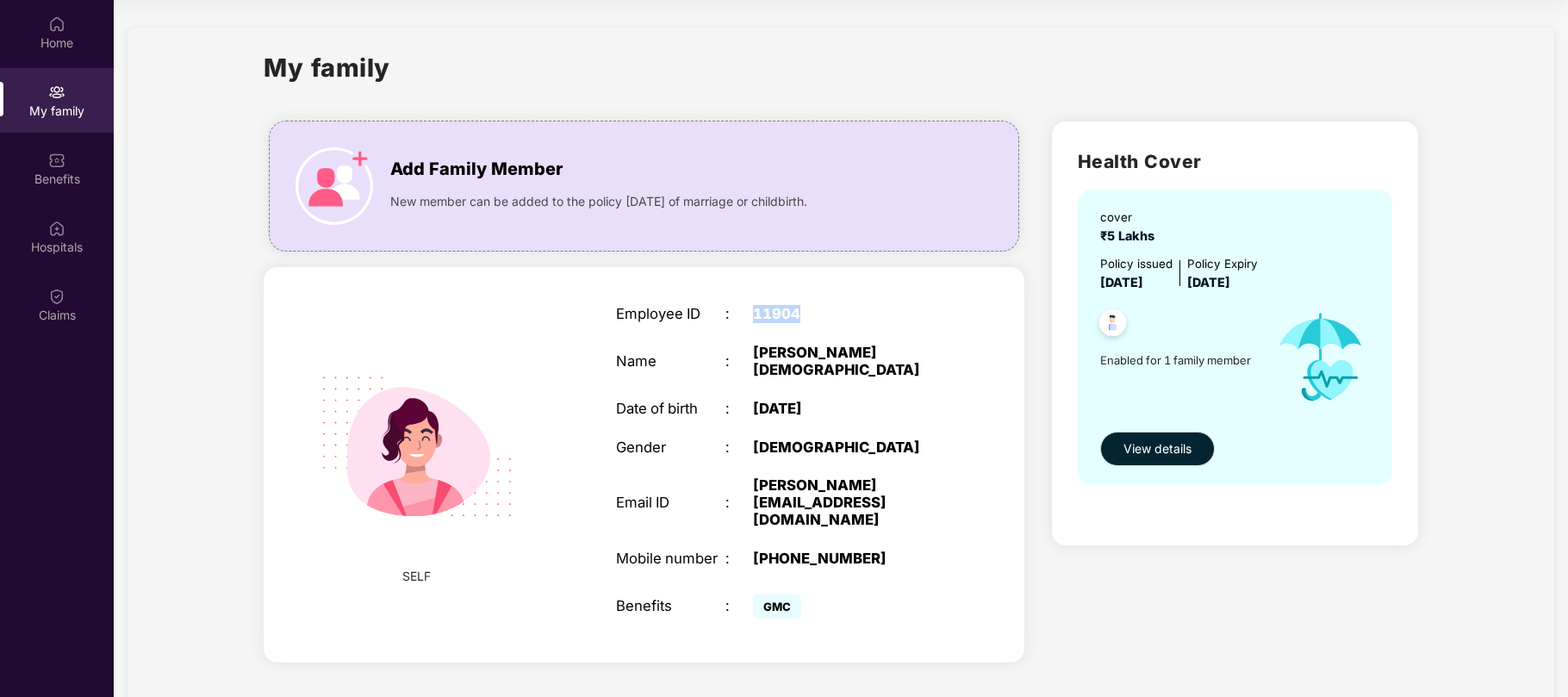
click at [816, 317] on div "11904" at bounding box center [849, 315] width 192 height 18
drag, startPoint x: 804, startPoint y: 316, endPoint x: 749, endPoint y: 308, distance: 55.6
click at [749, 308] on div "Employee ID : 11904" at bounding box center [780, 315] width 328 height 18
click at [749, 308] on div ":" at bounding box center [739, 315] width 27 height 18
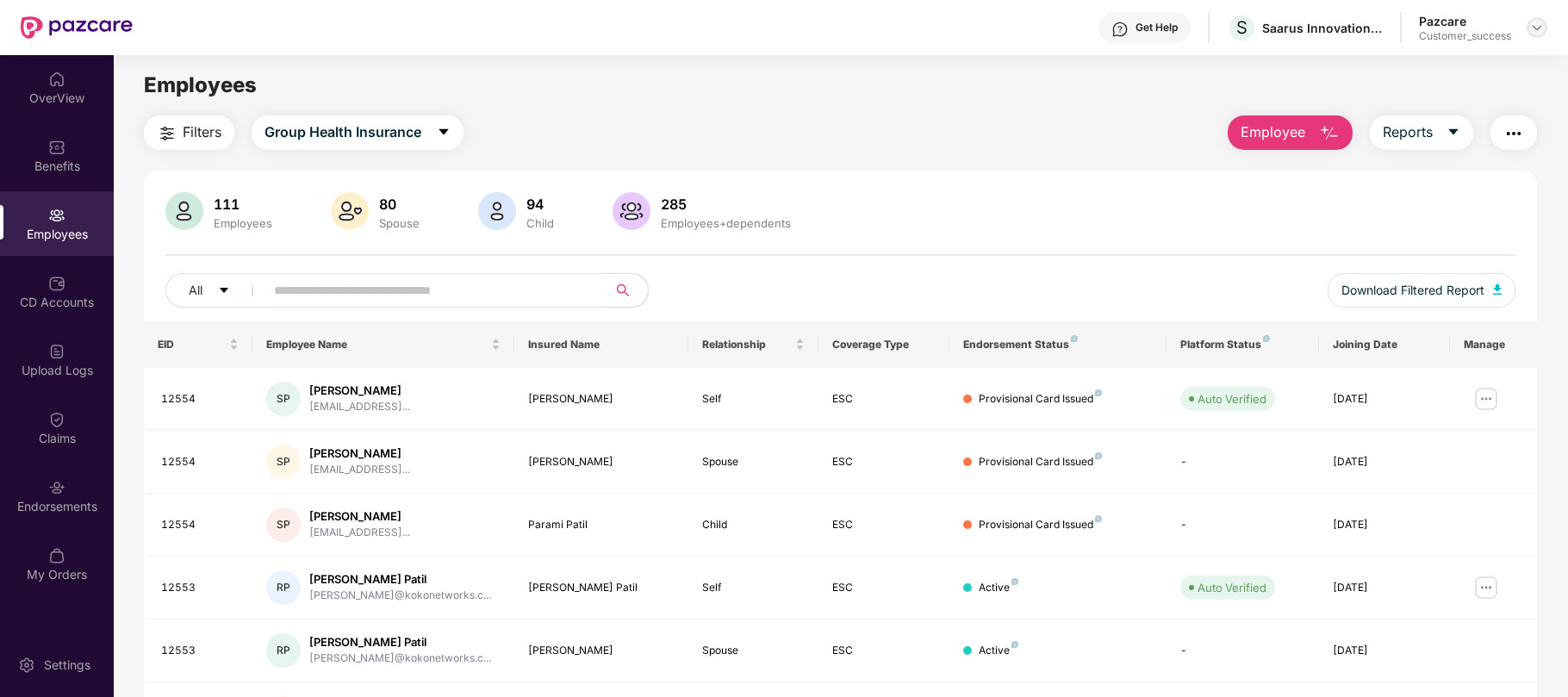
click at [1542, 29] on img at bounding box center [1537, 27] width 14 height 14
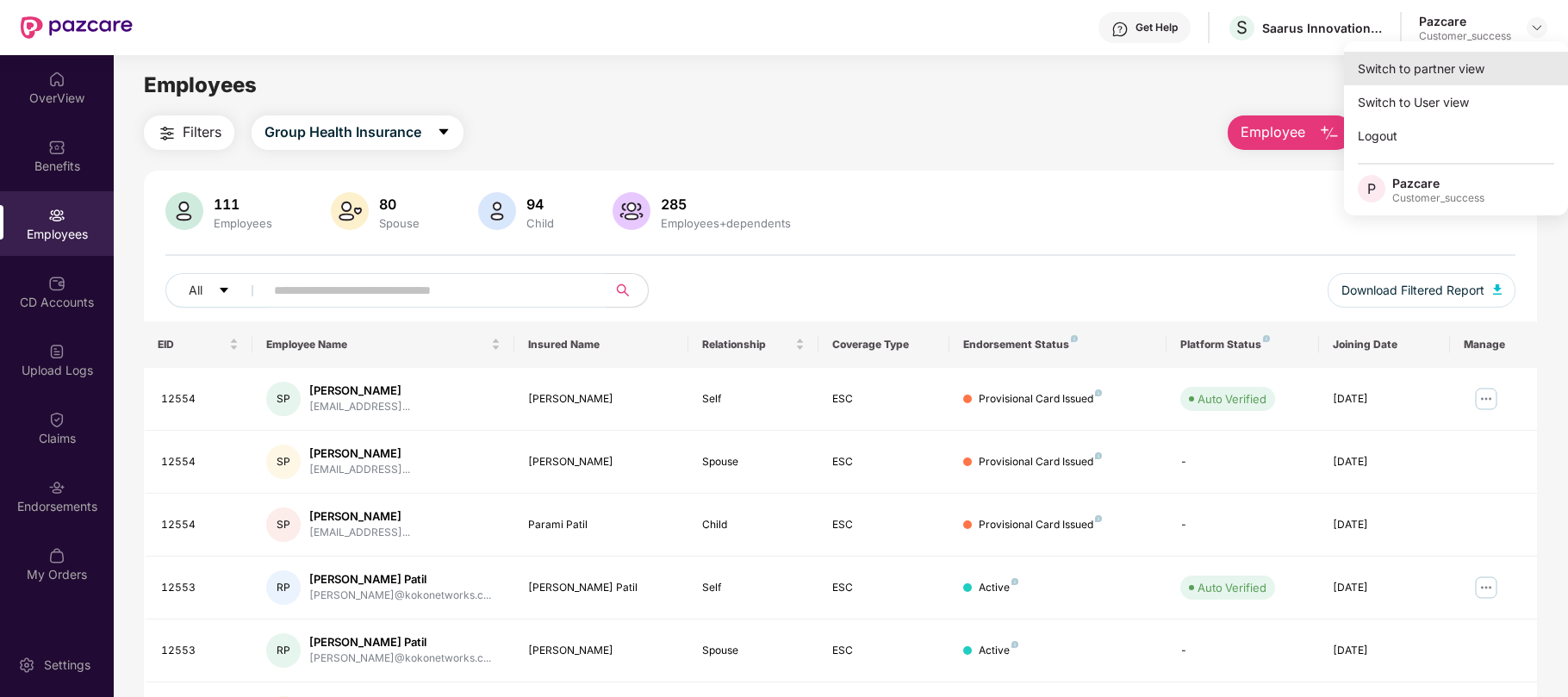
click at [1406, 67] on div "Switch to partner view" at bounding box center [1456, 68] width 224 height 33
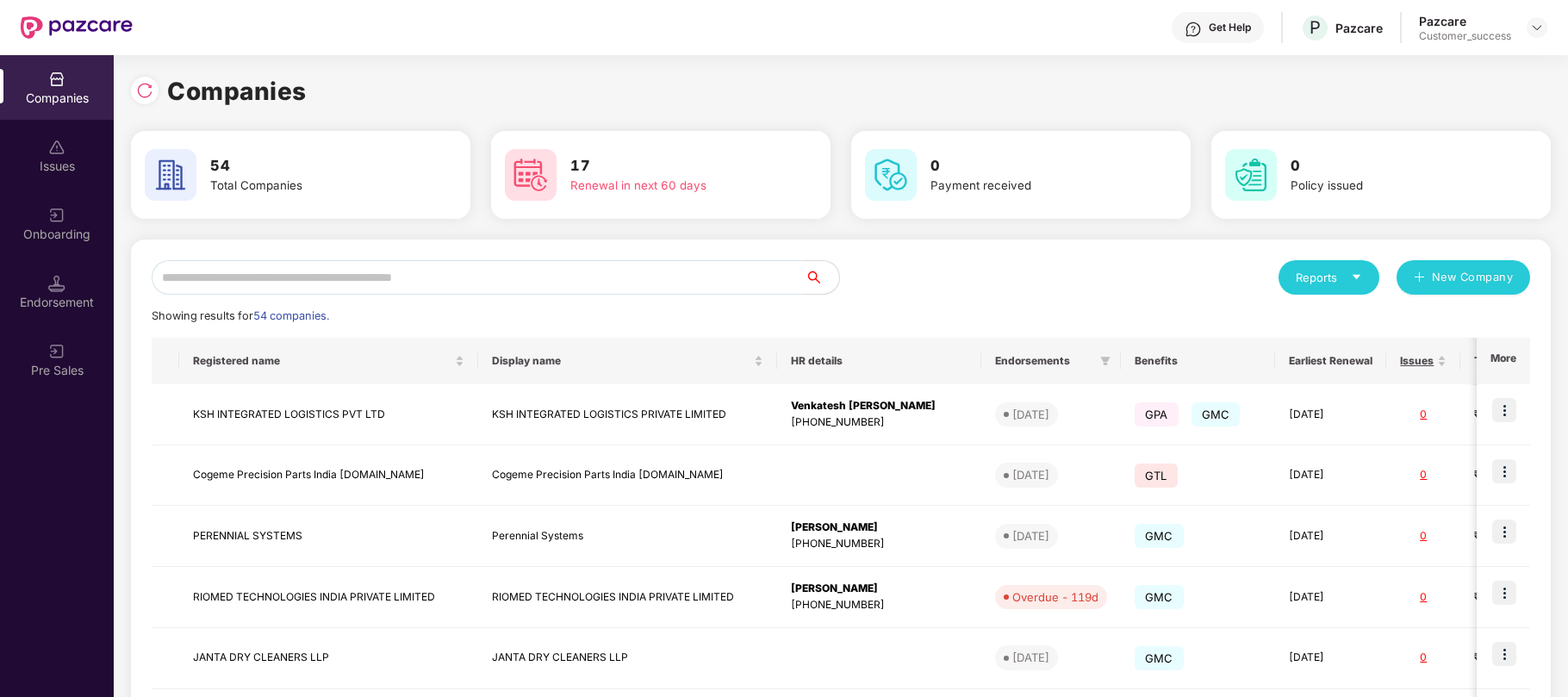
click at [398, 277] on input "text" at bounding box center [478, 277] width 653 height 34
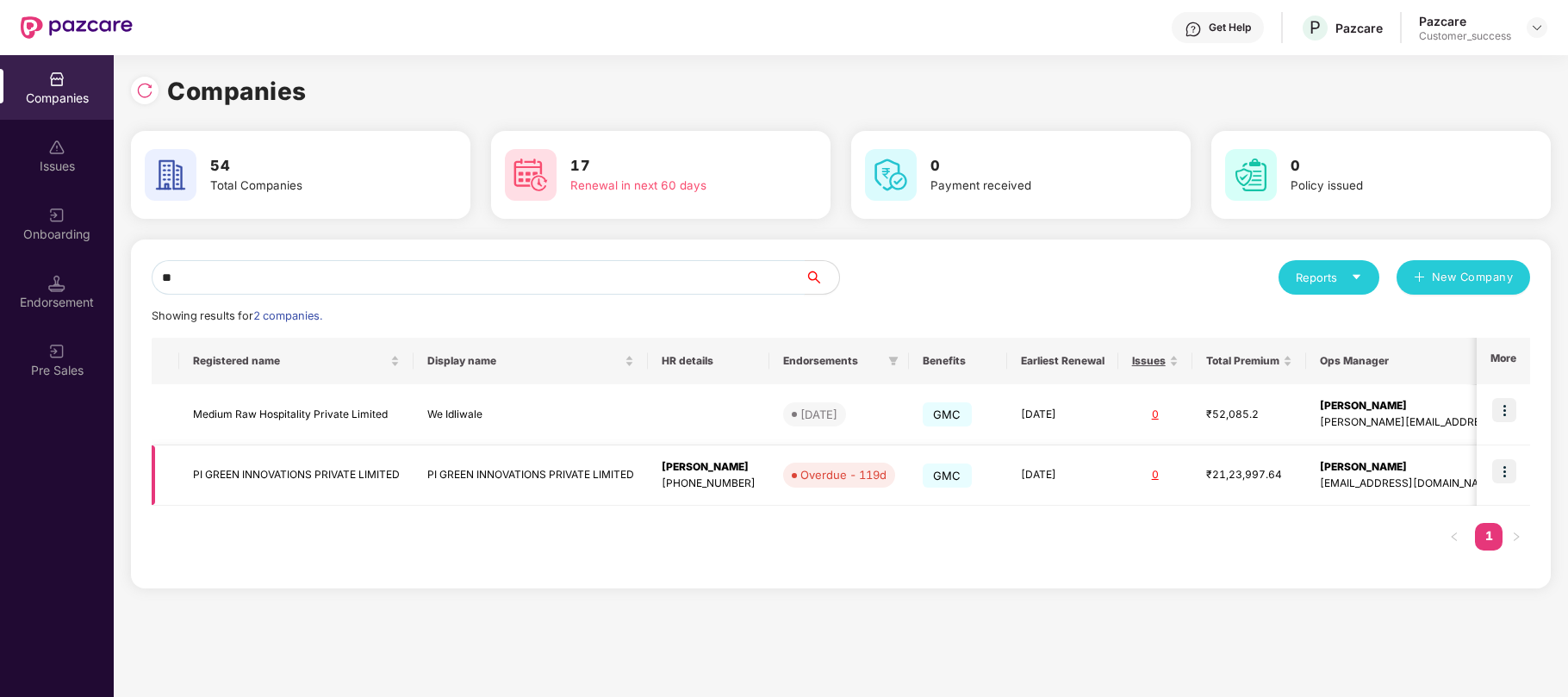
type input "**"
click at [1504, 479] on img at bounding box center [1503, 471] width 24 height 24
click at [1399, 473] on div "[PERSON_NAME]" at bounding box center [1494, 467] width 349 height 17
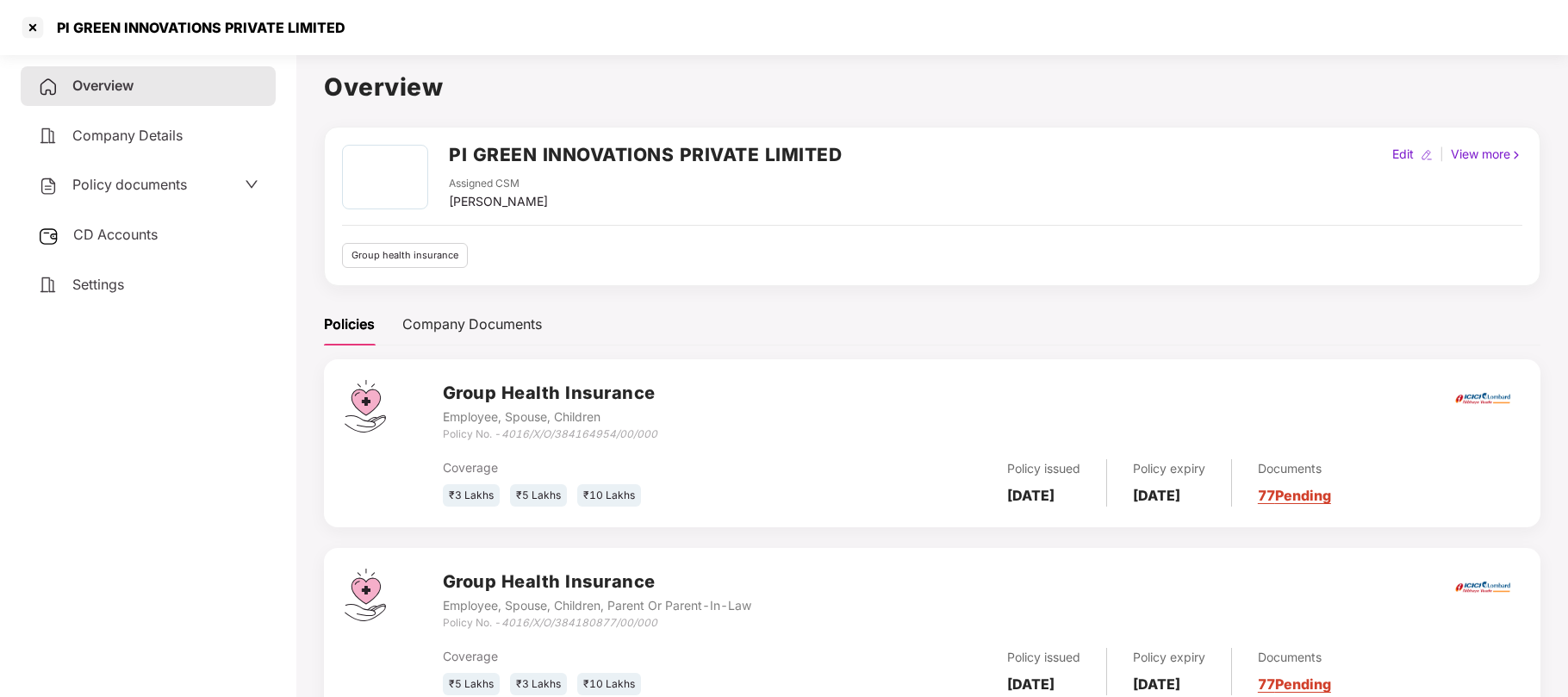
click at [149, 176] on span "Policy documents" at bounding box center [129, 185] width 114 height 18
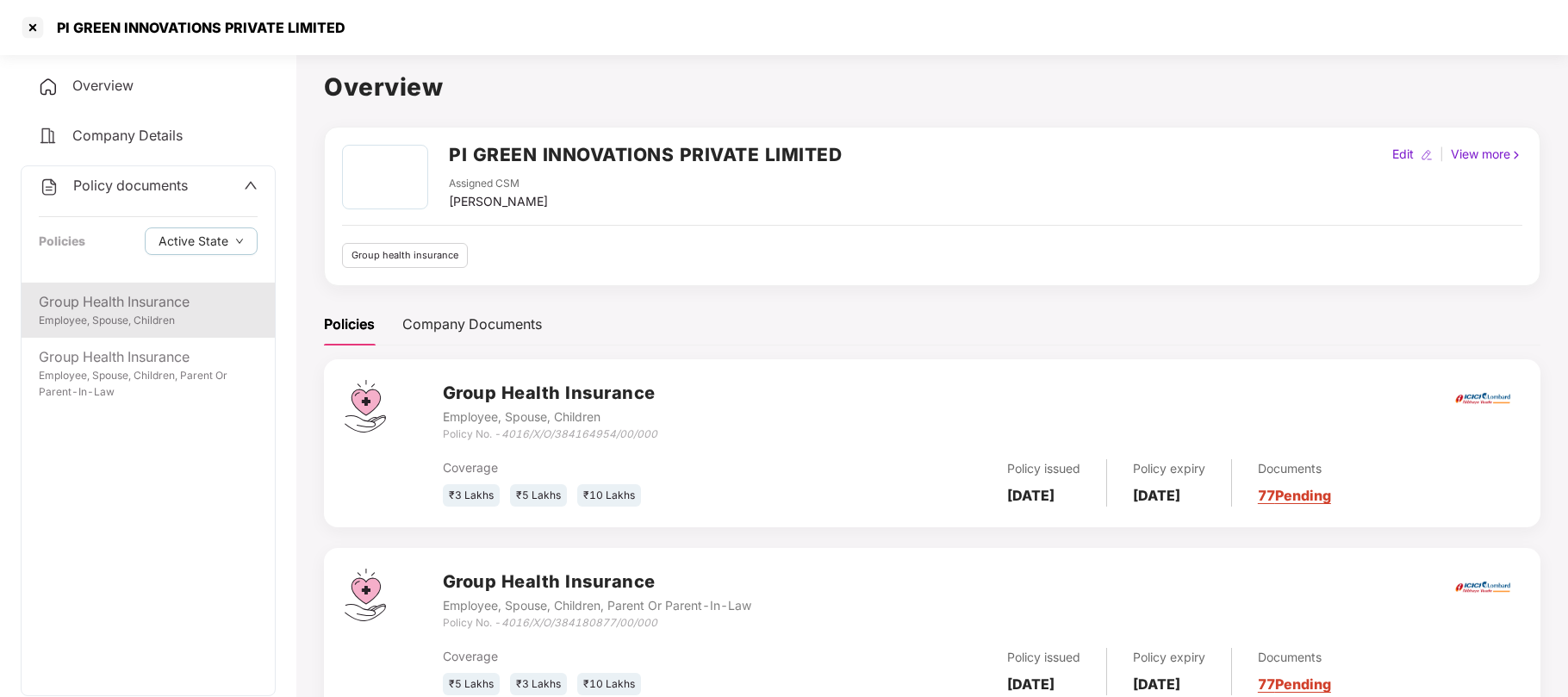
click at [95, 319] on div "Employee, Spouse, Children" at bounding box center [149, 321] width 219 height 17
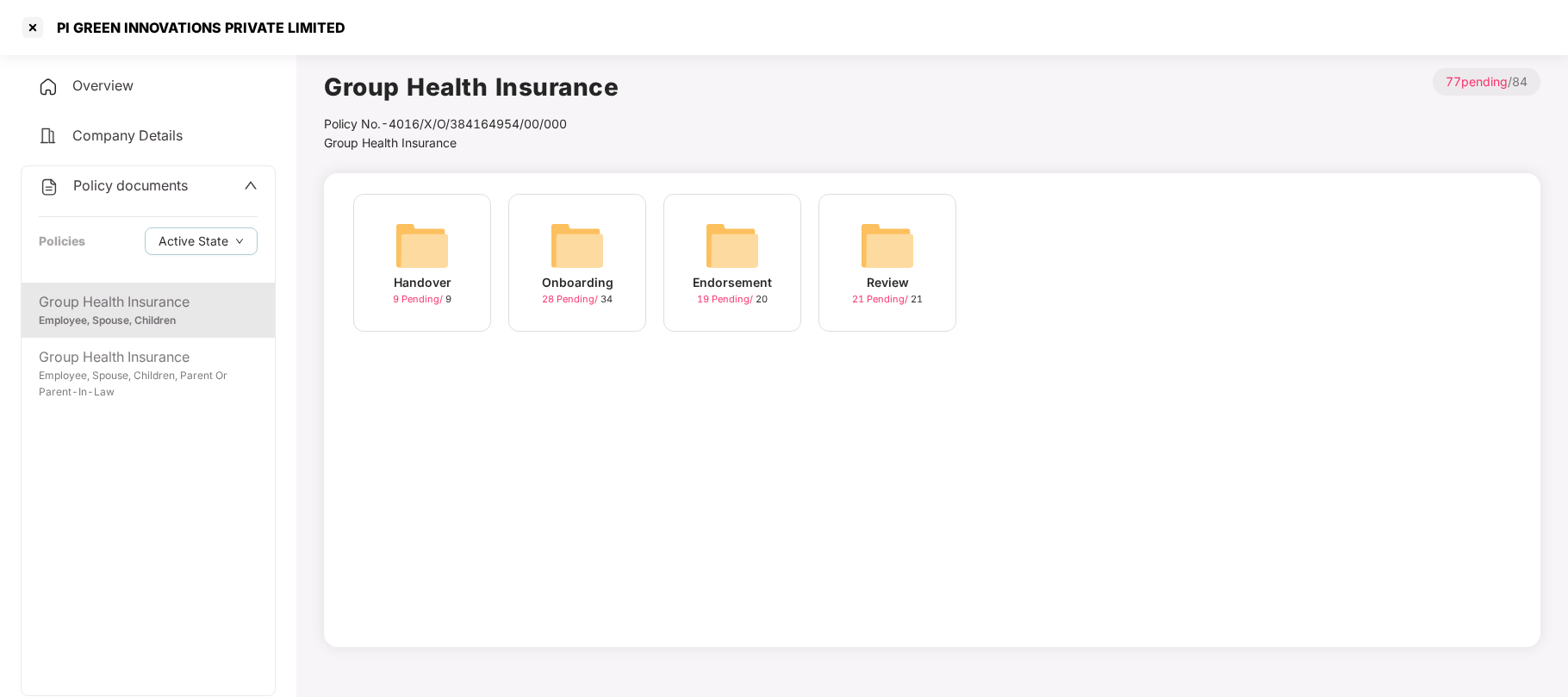
click at [753, 280] on div "Endorsement" at bounding box center [732, 282] width 79 height 19
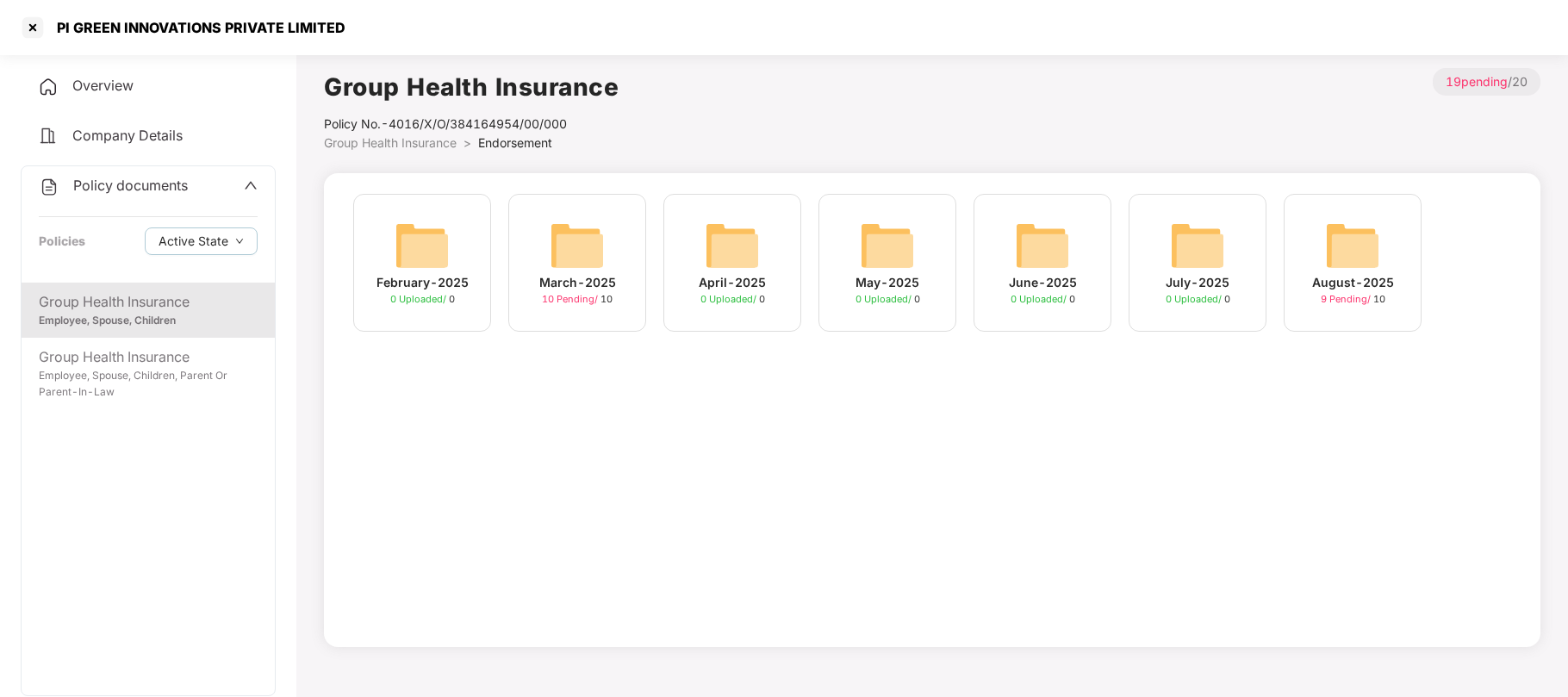
click at [1344, 249] on img at bounding box center [1352, 245] width 55 height 55
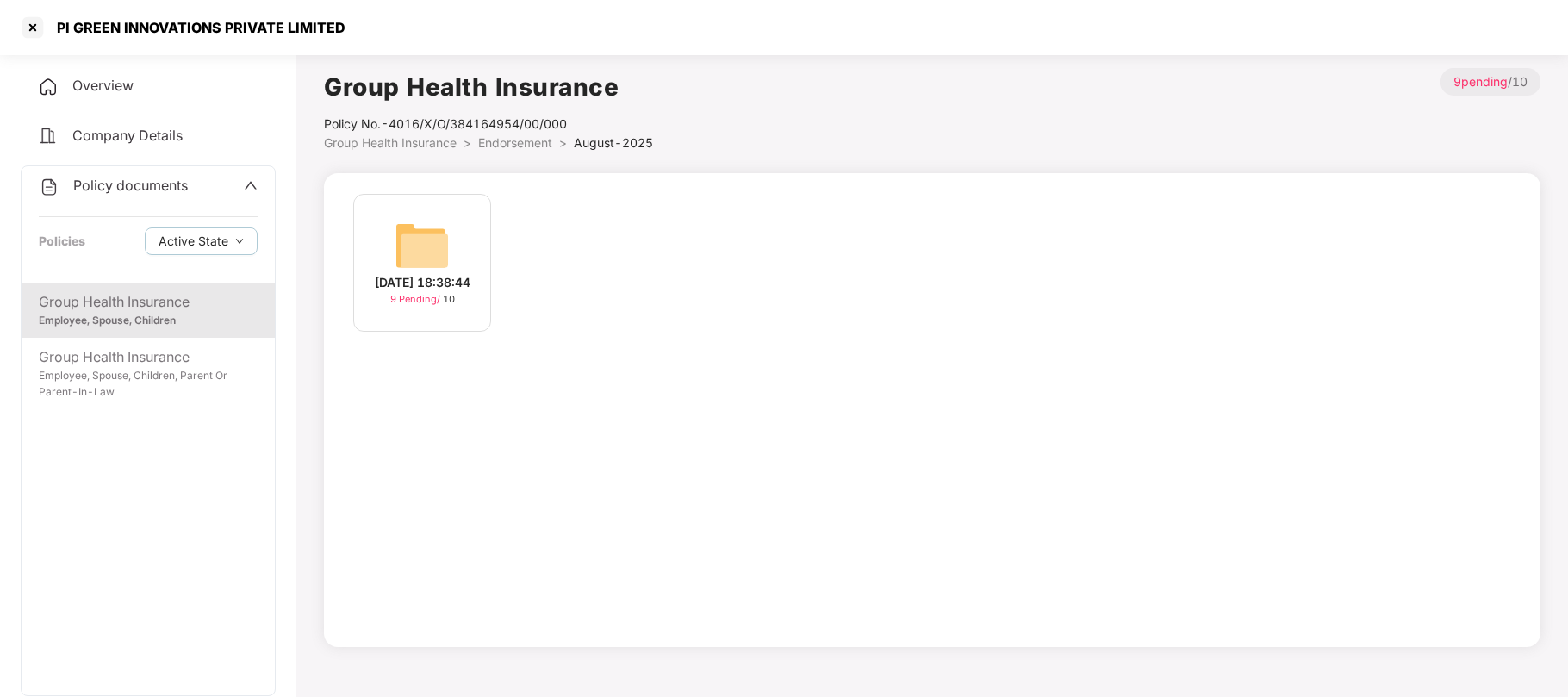
click at [429, 292] on div "[DATE] 18:38:44" at bounding box center [422, 282] width 96 height 19
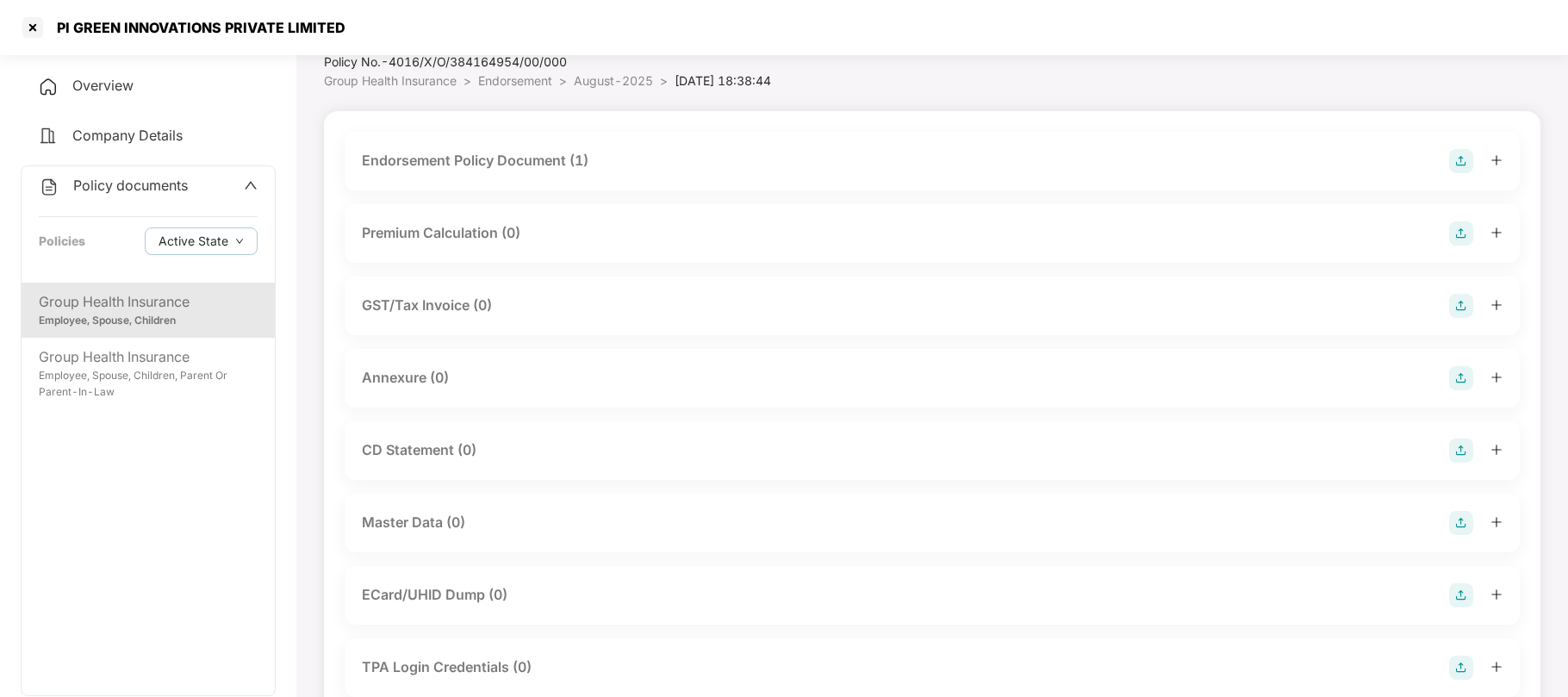
scroll to position [63, 0]
click at [577, 162] on div "Endorsement Policy Document (1)" at bounding box center [475, 159] width 227 height 22
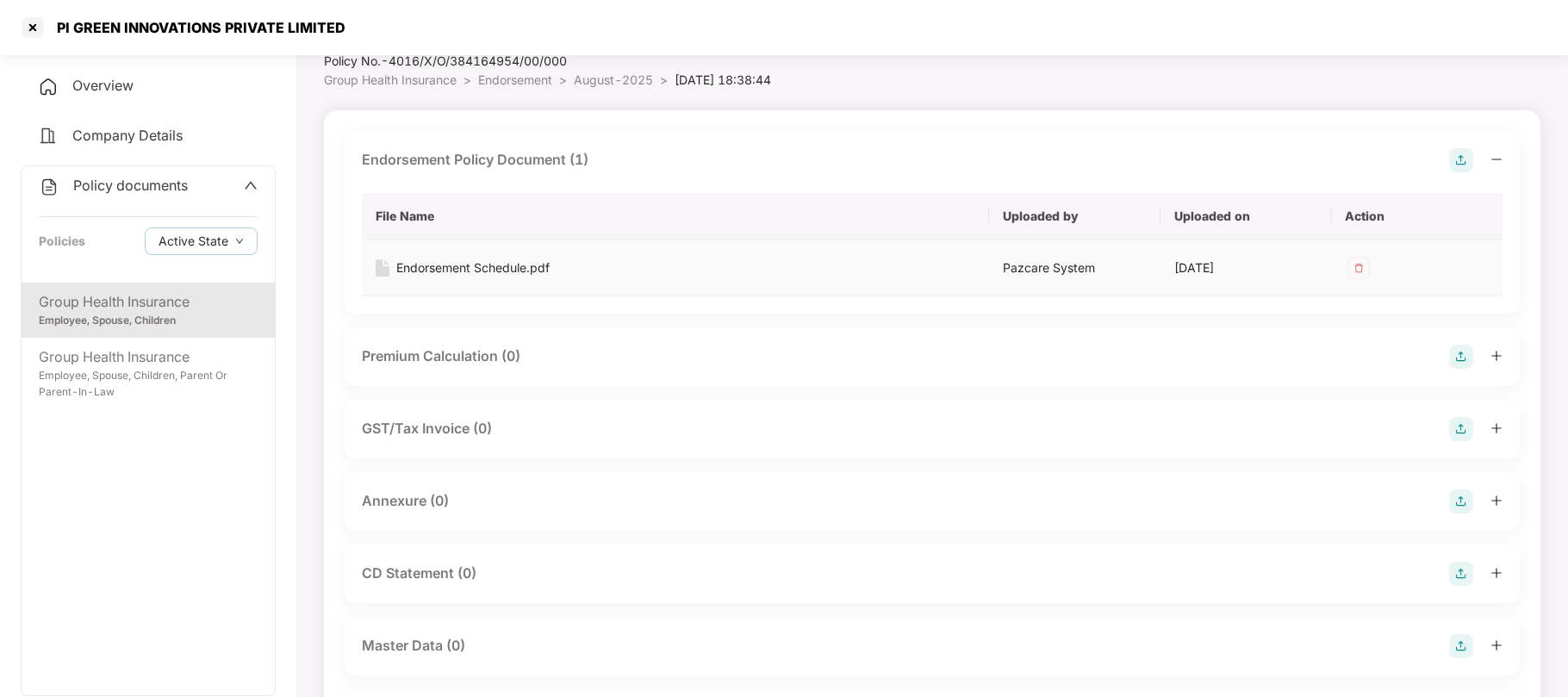
click at [531, 269] on div "Endorsement Schedule.pdf" at bounding box center [472, 267] width 153 height 19
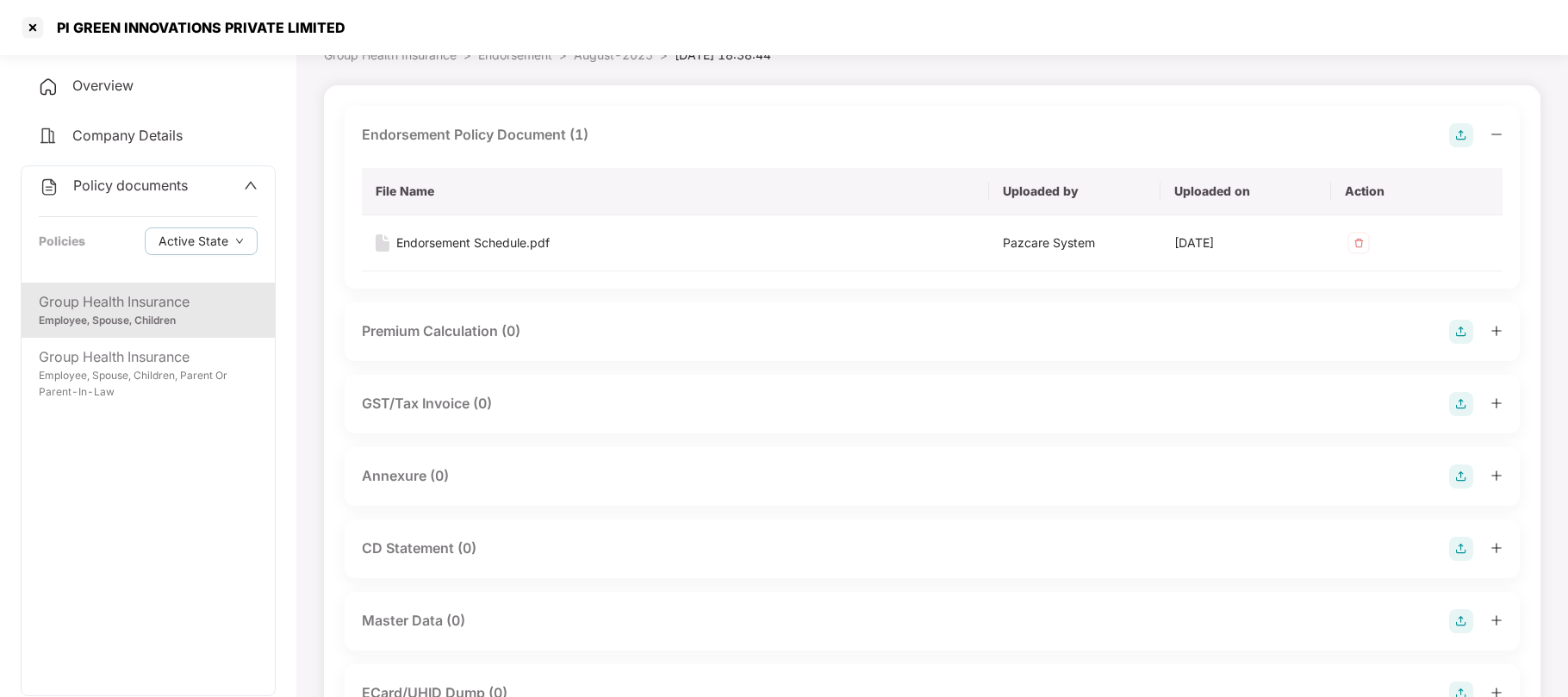
scroll to position [91, 0]
click at [519, 232] on div "Endorsement Schedule.pdf" at bounding box center [472, 239] width 153 height 19
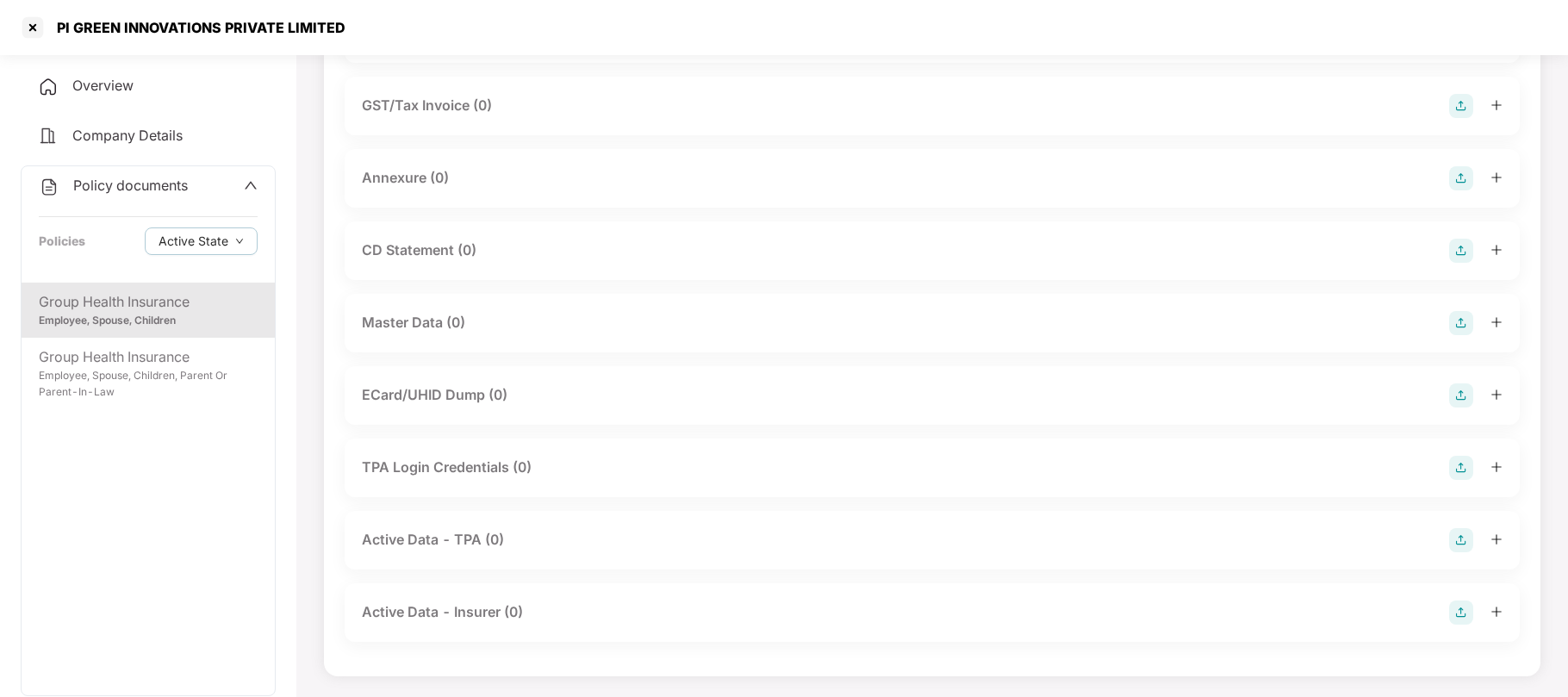
scroll to position [0, 0]
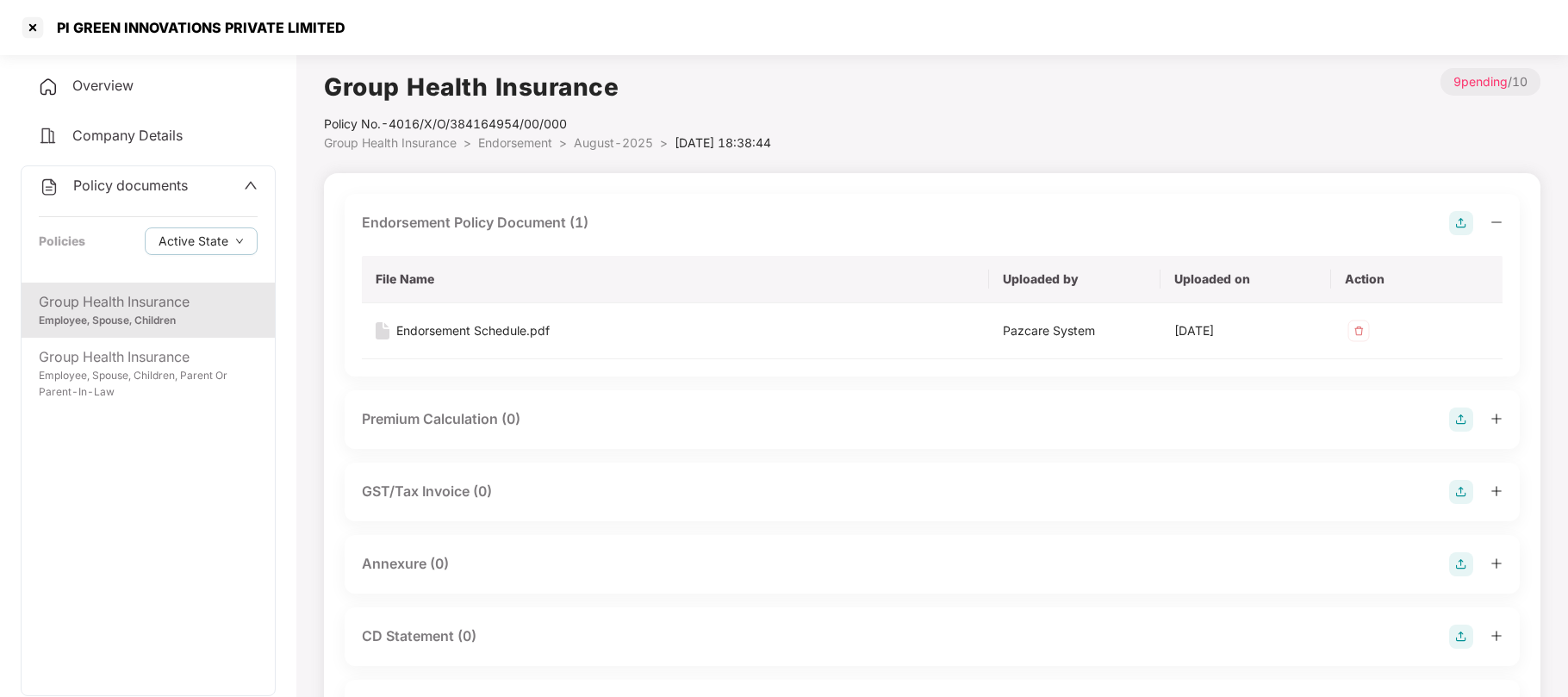
click at [519, 140] on span "Endorsement" at bounding box center [515, 142] width 74 height 15
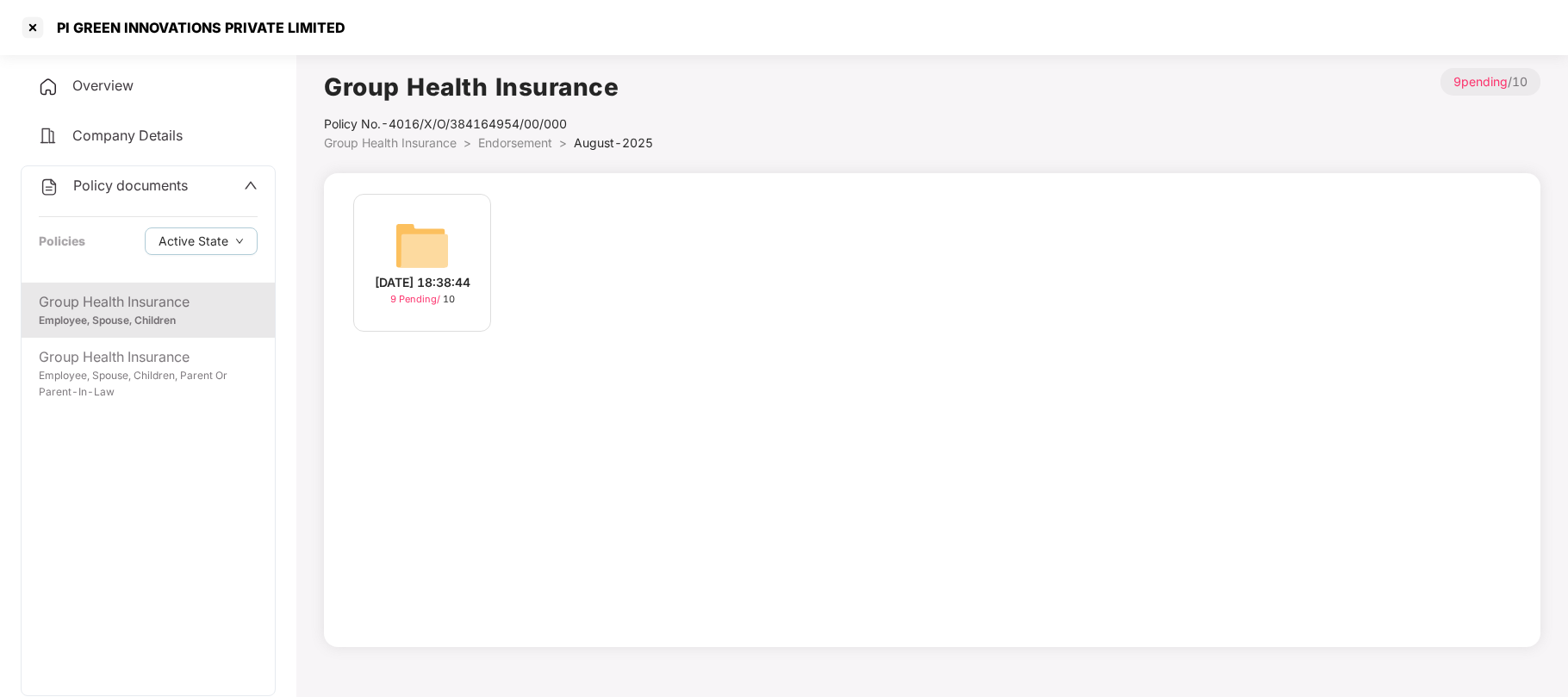
click at [438, 142] on span "Group Health Insurance" at bounding box center [390, 142] width 133 height 15
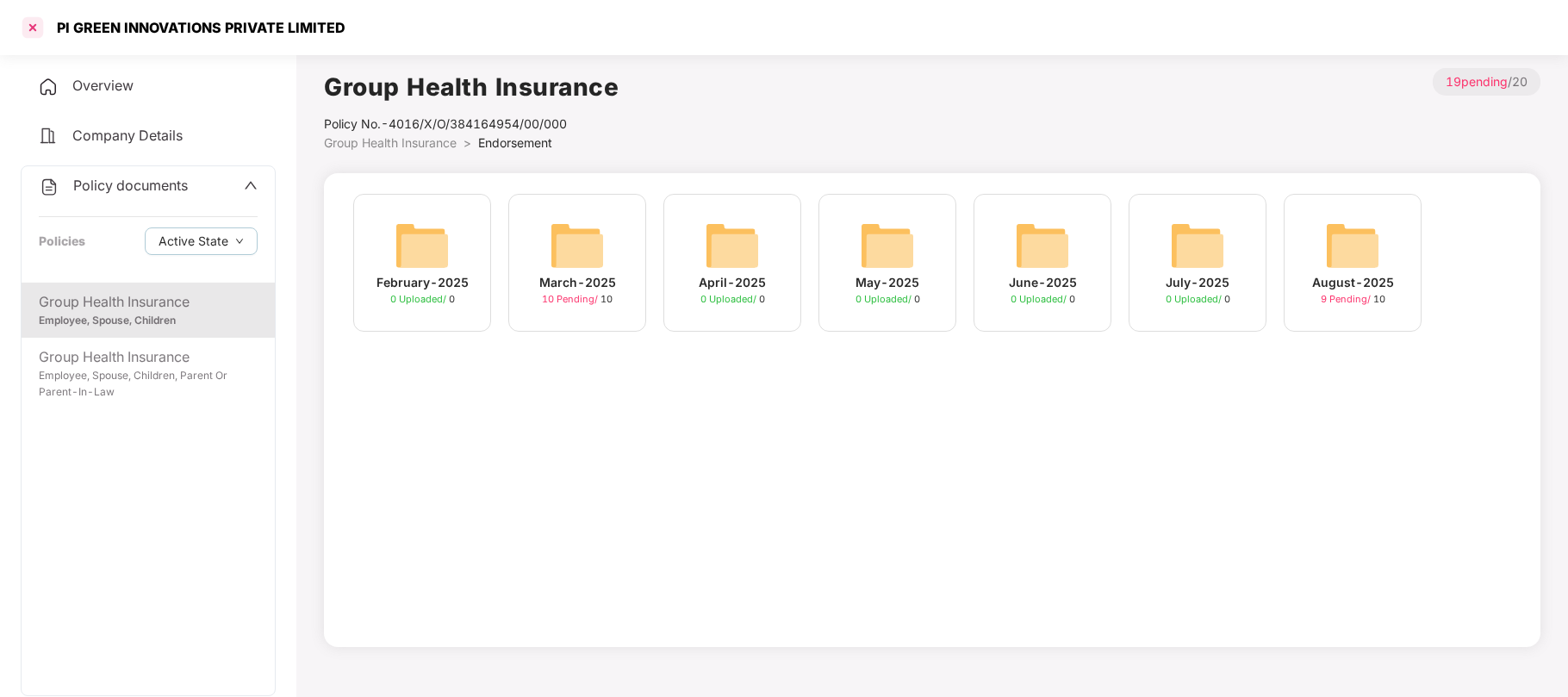
click at [28, 32] on div at bounding box center [32, 27] width 27 height 27
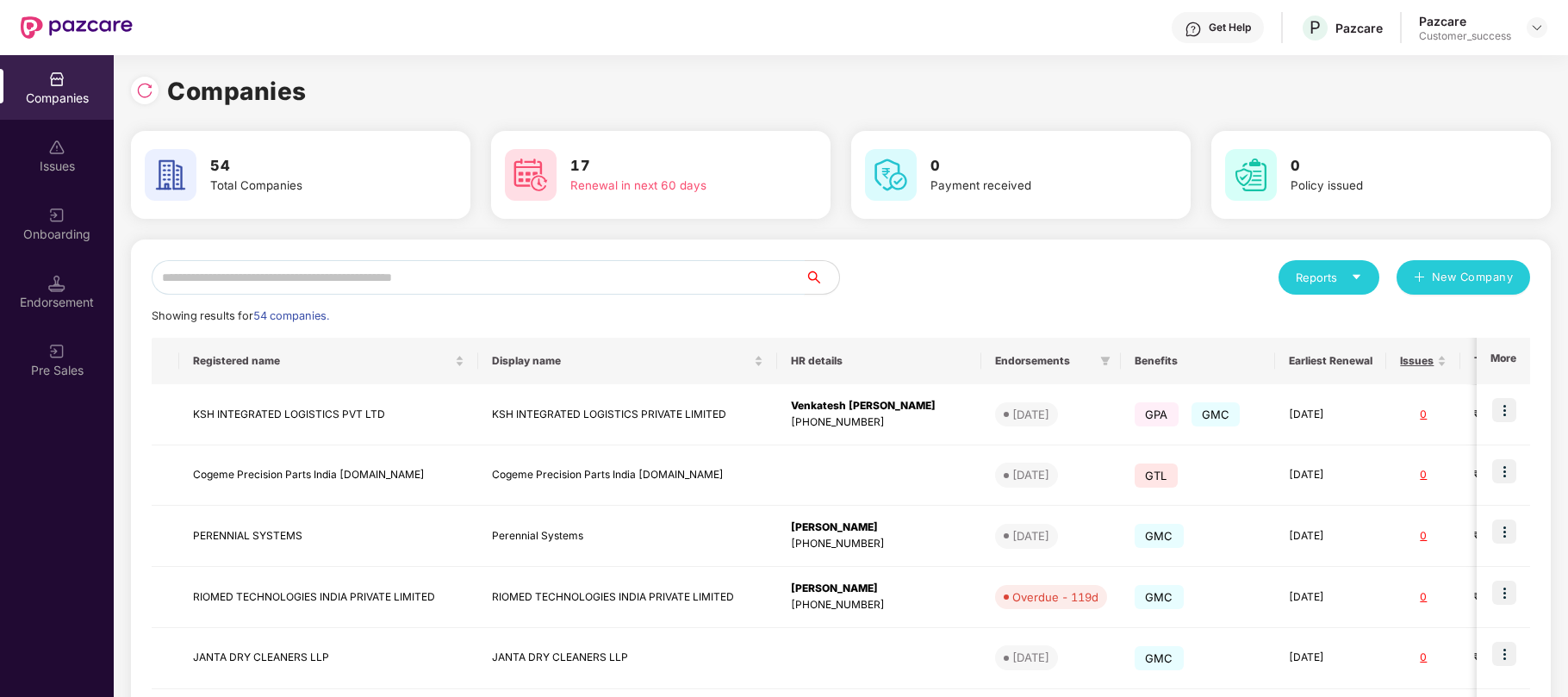
click at [491, 283] on input "text" at bounding box center [478, 277] width 653 height 34
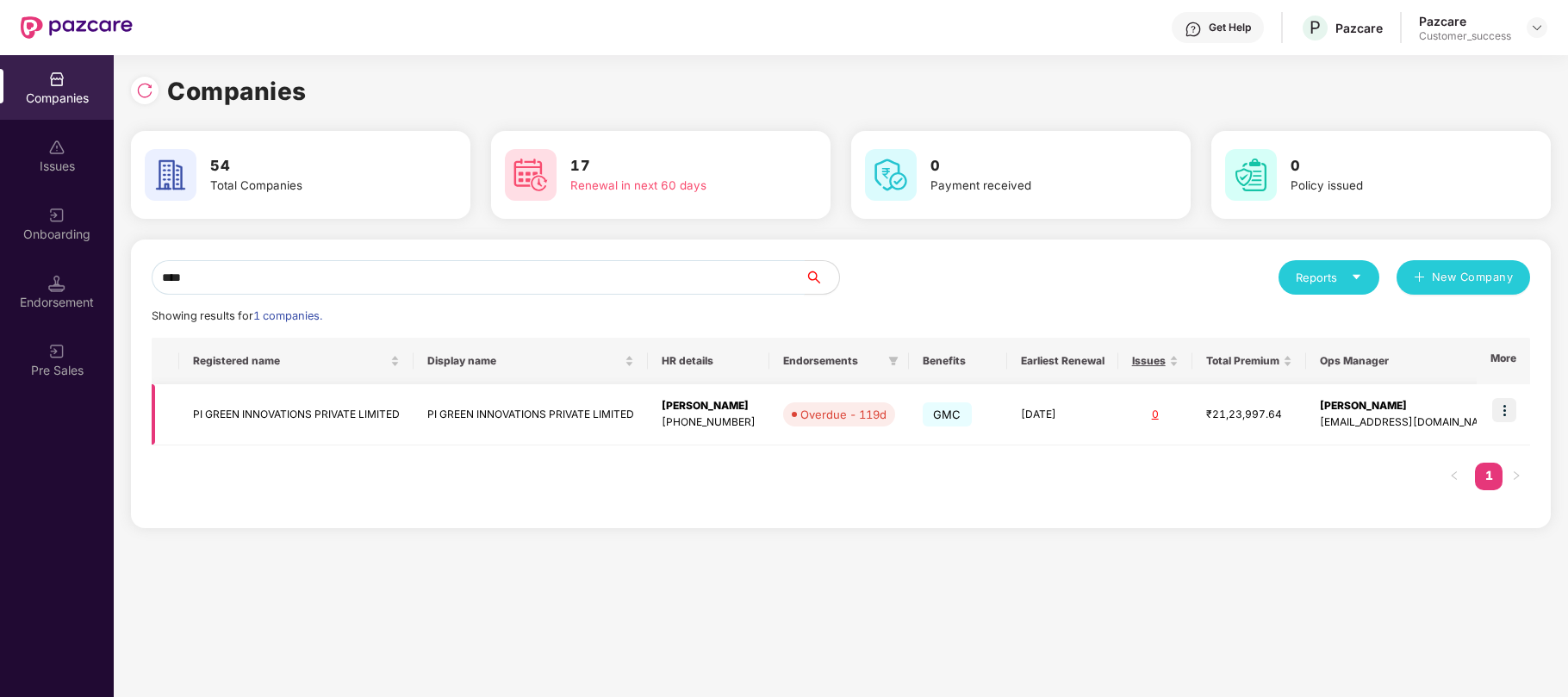
type input "****"
click at [1514, 412] on img at bounding box center [1503, 410] width 24 height 24
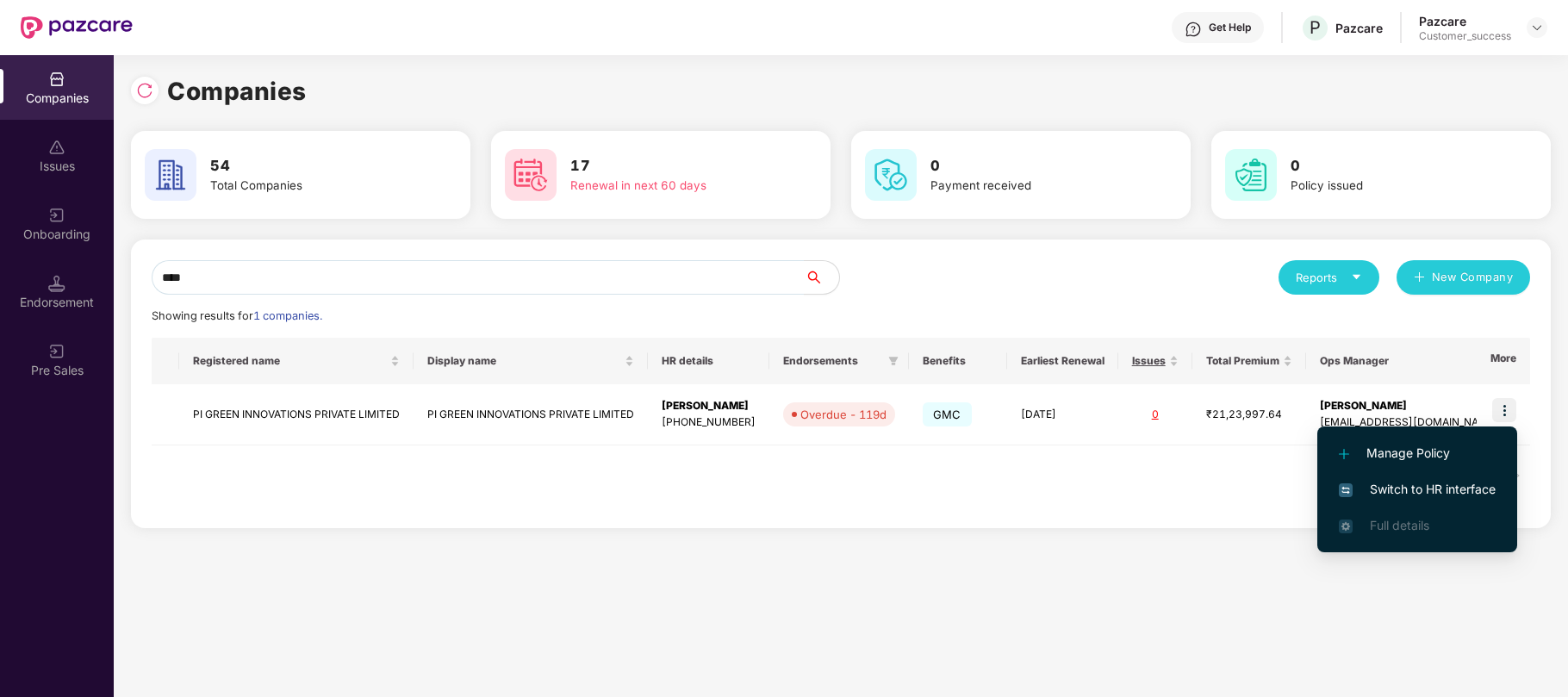
click at [1411, 482] on span "Switch to HR interface" at bounding box center [1416, 489] width 156 height 19
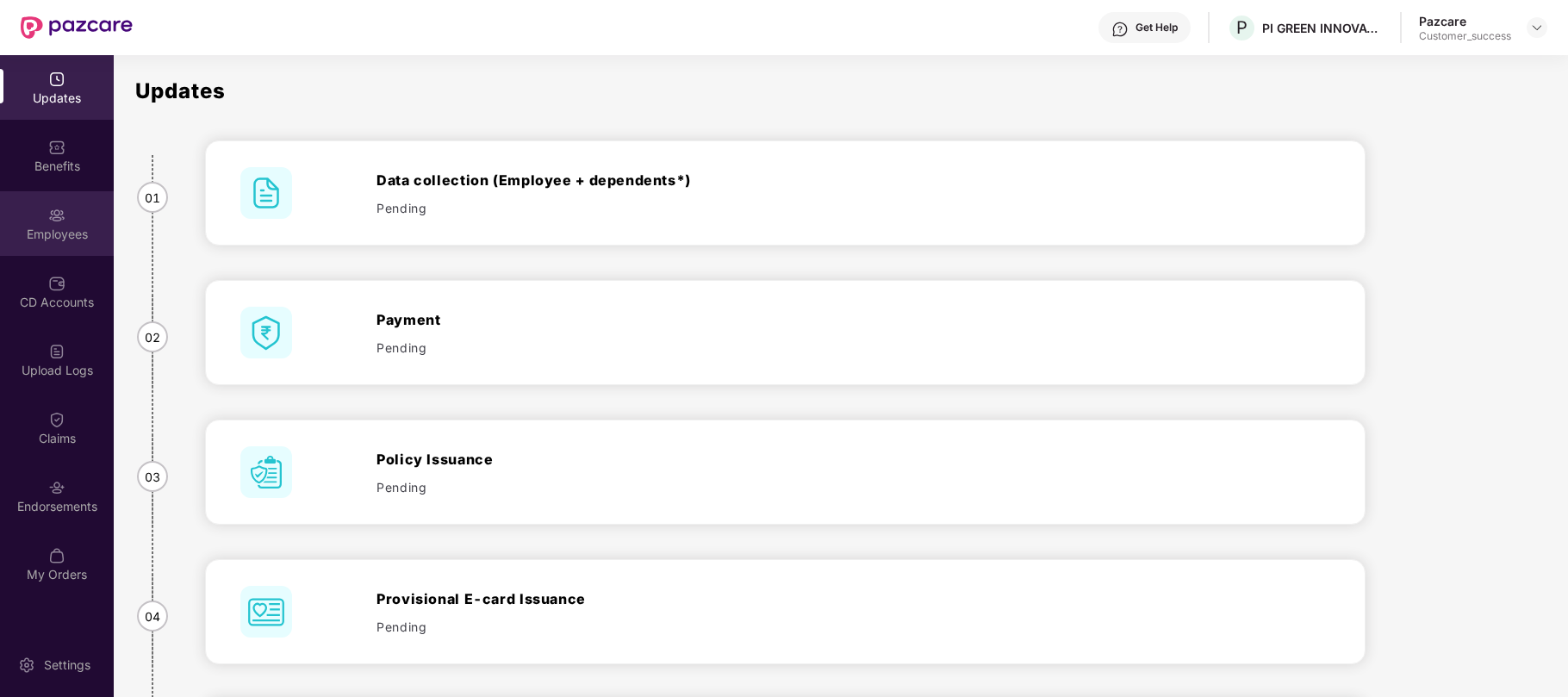
click at [45, 239] on div "Employees" at bounding box center [57, 235] width 113 height 18
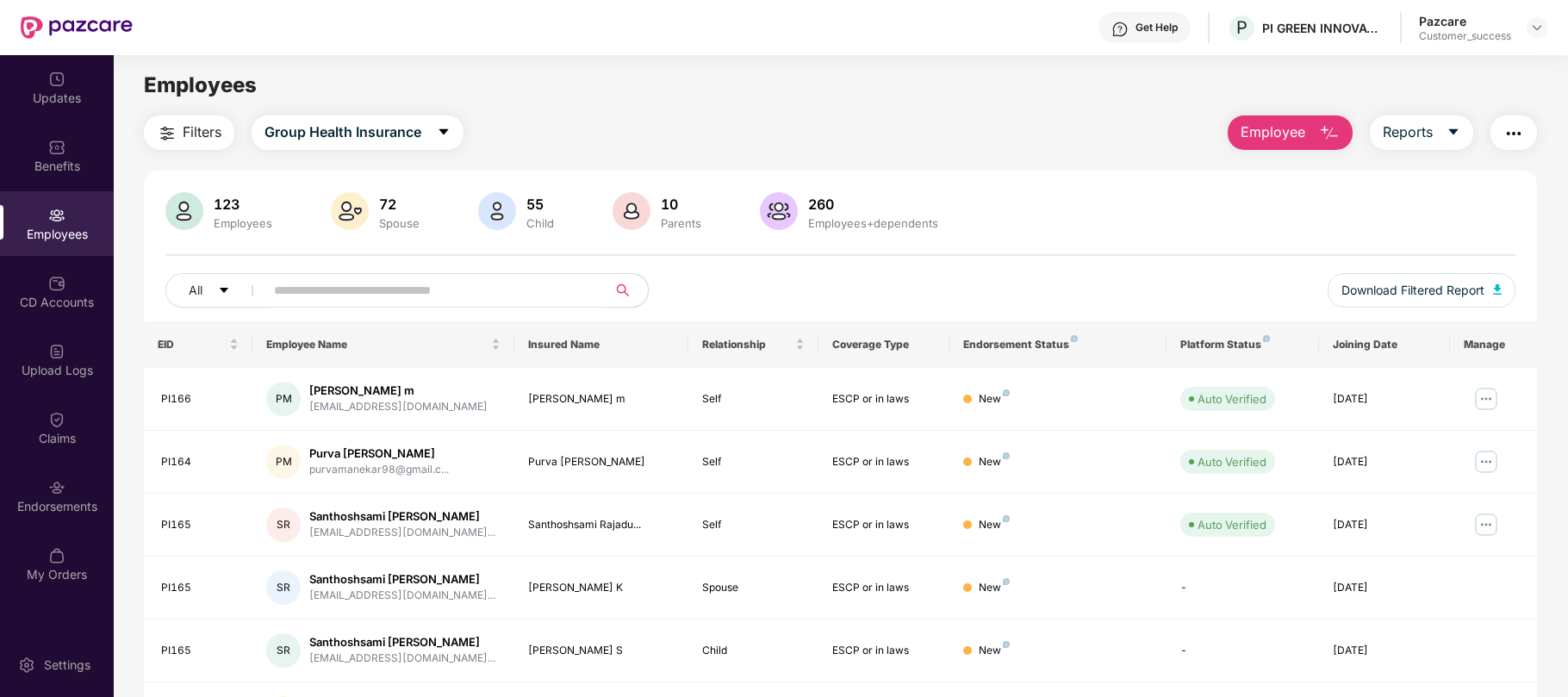
click at [370, 298] on input "text" at bounding box center [428, 290] width 309 height 25
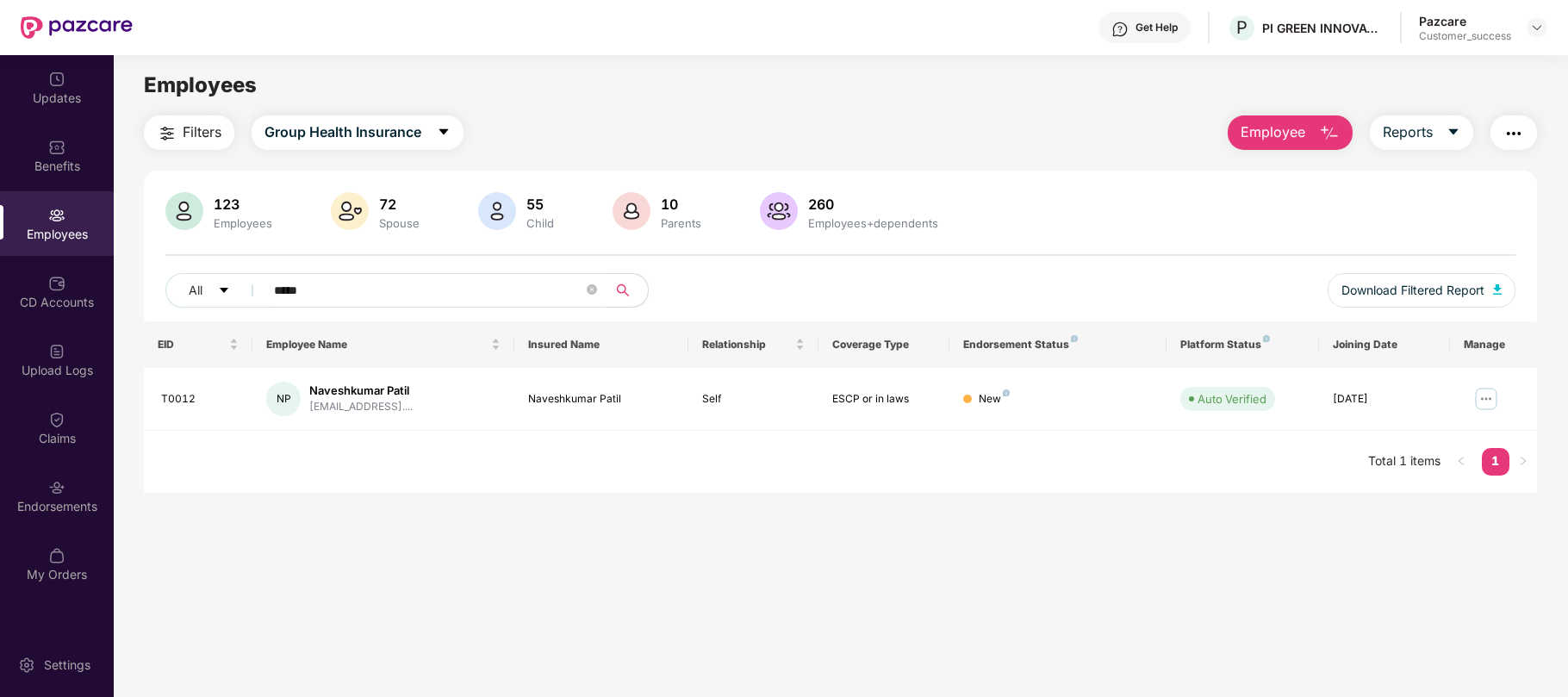
type input "*****"
click at [475, 287] on input "*****" at bounding box center [428, 290] width 309 height 25
click at [1541, 25] on img at bounding box center [1537, 27] width 14 height 14
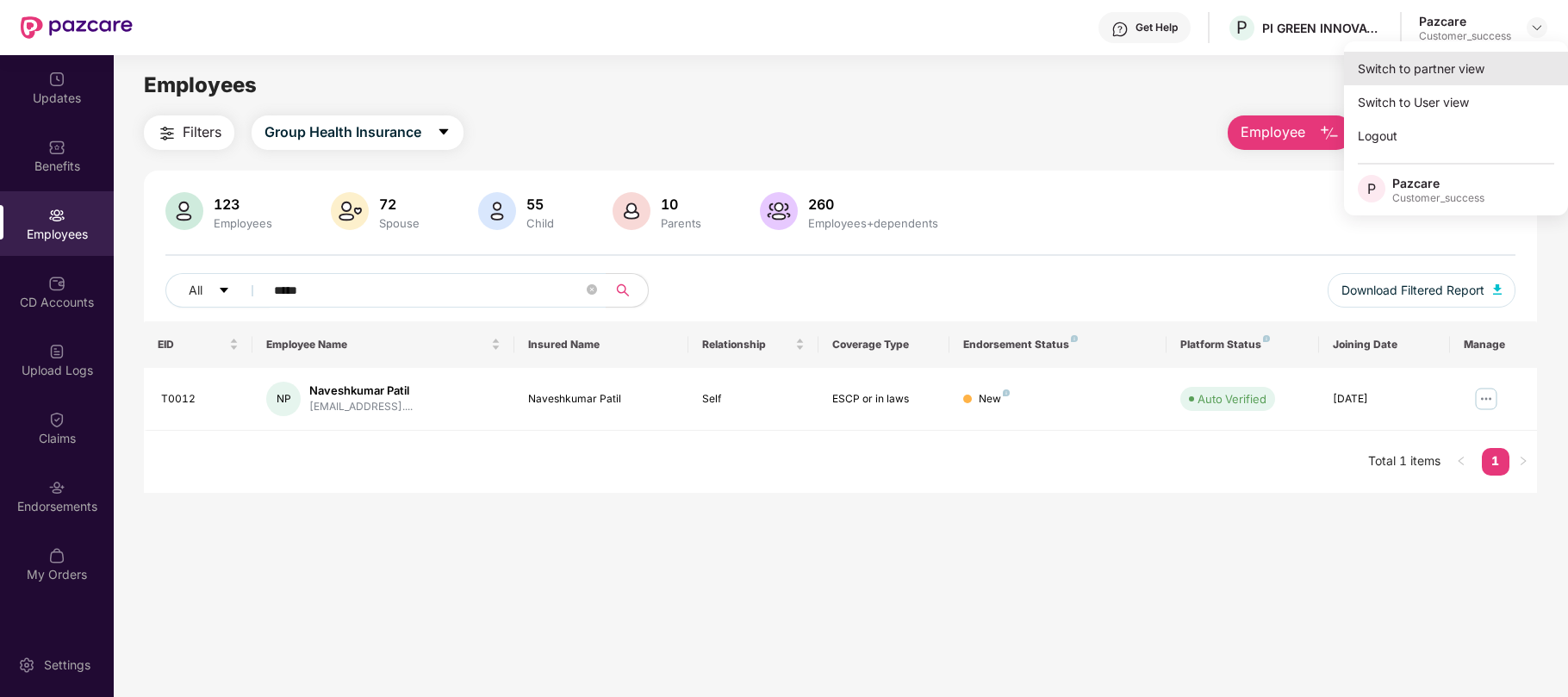
click at [1399, 74] on div "Switch to partner view" at bounding box center [1456, 68] width 224 height 33
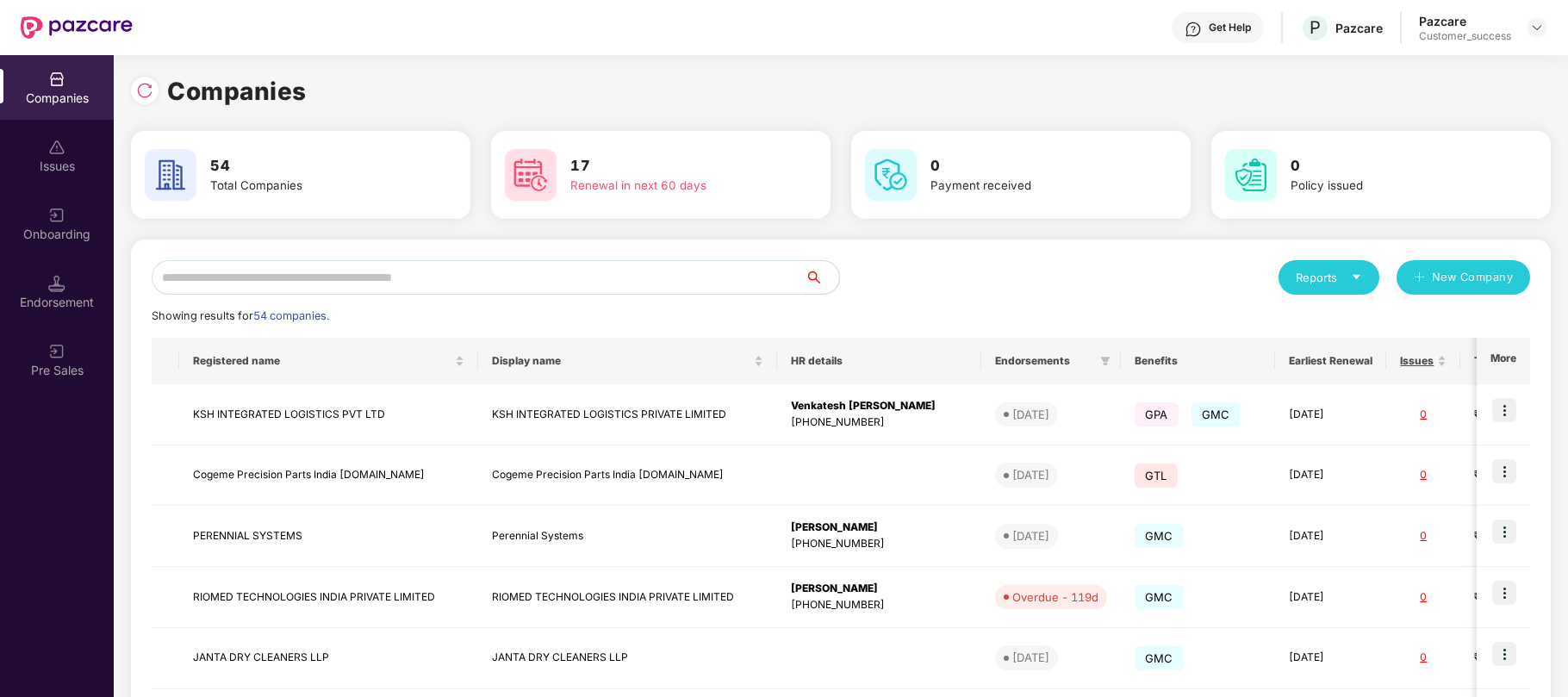
click at [541, 278] on input "text" at bounding box center [478, 277] width 653 height 34
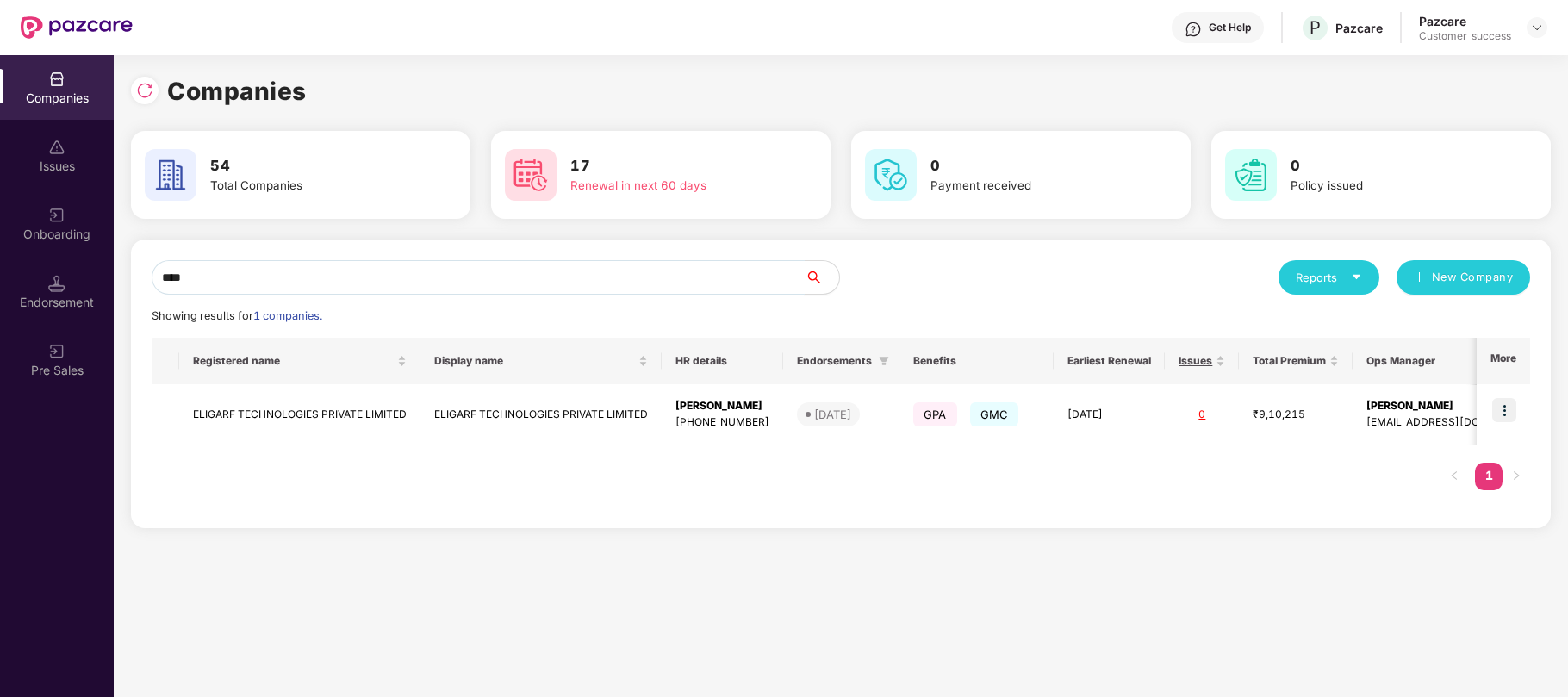
type input "****"
